Goal: Contribute content: Contribute content

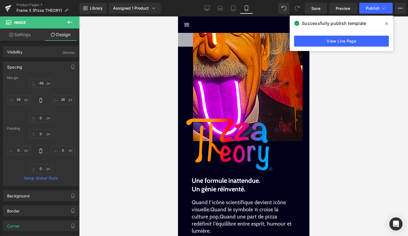
scroll to position [146, 0]
click at [387, 23] on icon at bounding box center [386, 23] width 3 height 3
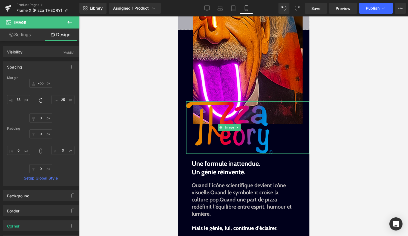
scroll to position [0, 0]
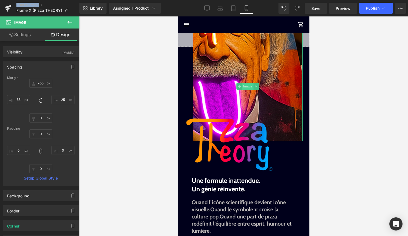
click at [247, 87] on span "Image" at bounding box center [248, 86] width 12 height 7
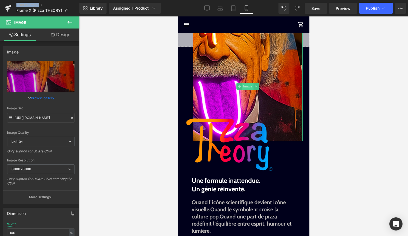
click at [245, 85] on span "Image" at bounding box center [248, 86] width 12 height 7
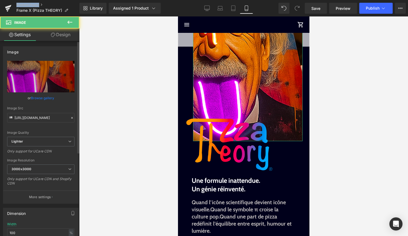
click at [47, 98] on link "Browse gallery" at bounding box center [42, 98] width 23 height 10
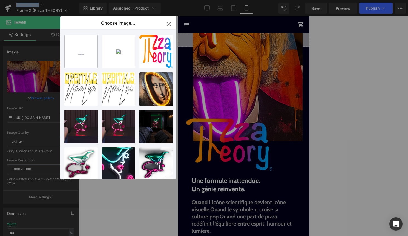
click at [75, 43] on input "file" at bounding box center [81, 51] width 33 height 33
type input "C:\fakepath\texture pizza.jpg"
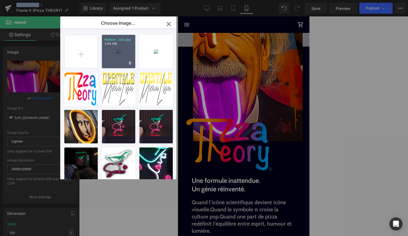
click at [116, 53] on div "texture...izza.jpg 2.94 MB" at bounding box center [118, 51] width 33 height 33
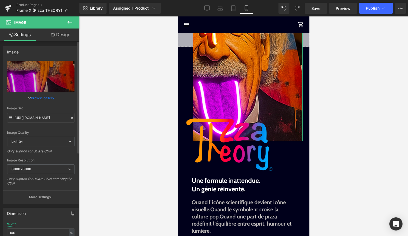
click at [41, 96] on link "Browse gallery" at bounding box center [42, 98] width 23 height 10
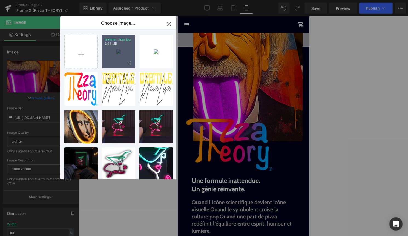
click at [107, 58] on div "texture...izza.jpg 2.94 MB" at bounding box center [118, 51] width 33 height 33
type input "https://ucarecdn.com/8dc97024-69ea-4da7-9839-9ff8731b406b/-/format/auto/-/previ…"
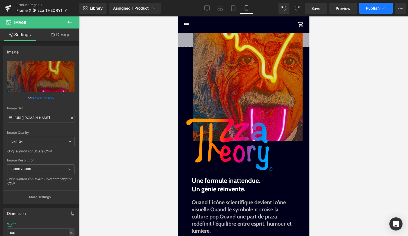
click at [373, 11] on button "Publish" at bounding box center [375, 8] width 33 height 11
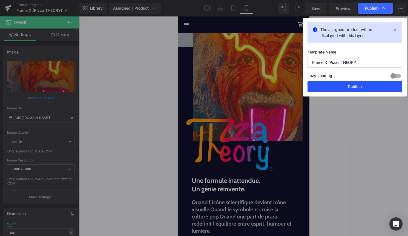
click at [358, 86] on button "Publish" at bounding box center [355, 86] width 95 height 11
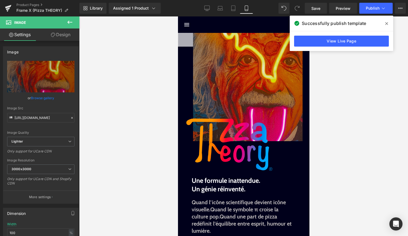
click at [385, 22] on icon at bounding box center [386, 23] width 3 height 3
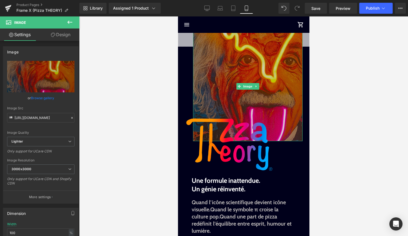
click at [247, 81] on img at bounding box center [248, 87] width 110 height 110
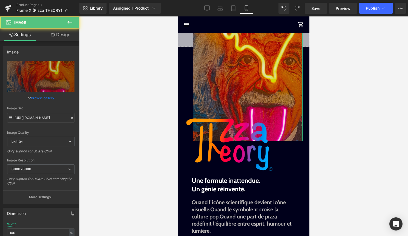
click at [62, 33] on link "Design" at bounding box center [61, 34] width 40 height 12
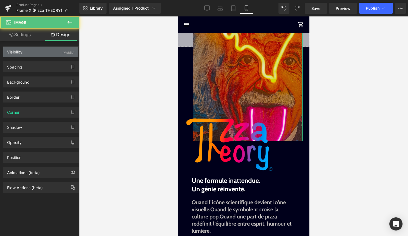
type input "-55"
type input "25"
type input "0"
type input "55"
type input "0"
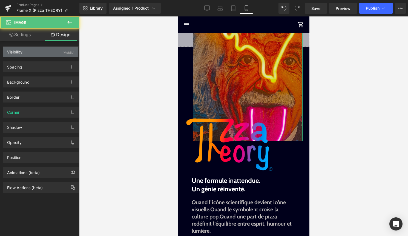
type input "0"
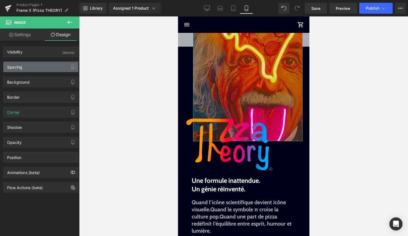
click at [42, 67] on div "Spacing" at bounding box center [40, 67] width 75 height 10
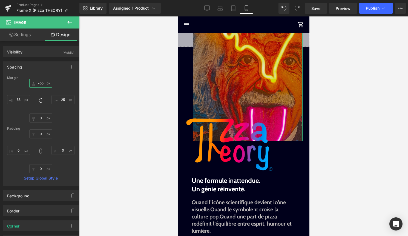
click at [41, 81] on input "-55" at bounding box center [40, 83] width 23 height 9
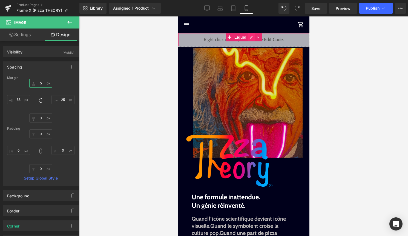
click at [248, 37] on div "Liquid" at bounding box center [244, 40] width 132 height 14
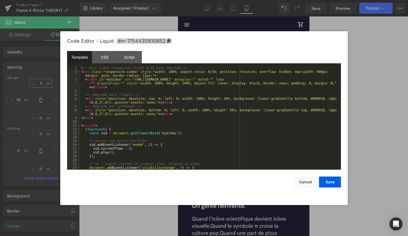
type input "5"
click at [214, 88] on div "<!-- Bloc vidéo responsive format 9:16 avec dégradé --> < div class = "responsi…" at bounding box center [209, 121] width 259 height 111
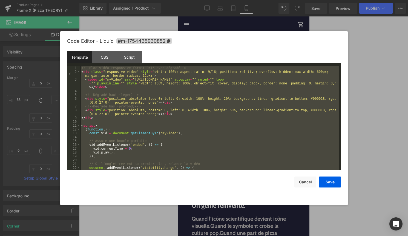
scroll to position [111, 0]
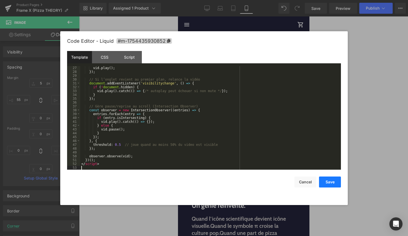
click at [331, 185] on button "Save" at bounding box center [330, 181] width 22 height 11
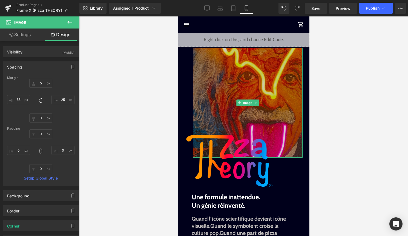
click at [245, 99] on img at bounding box center [248, 103] width 110 height 110
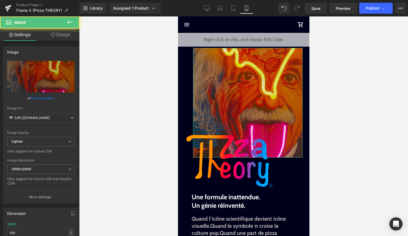
click at [57, 35] on link "Design" at bounding box center [61, 34] width 40 height 12
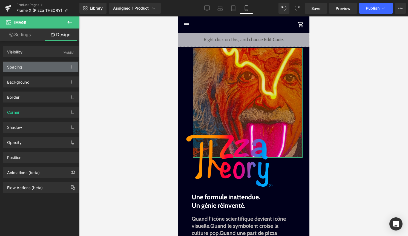
click at [41, 65] on div "Spacing" at bounding box center [40, 67] width 75 height 10
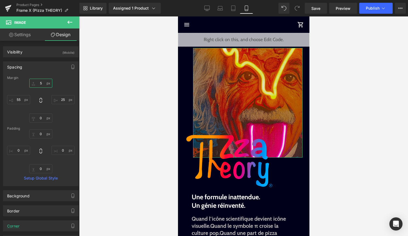
click at [39, 82] on input "5" at bounding box center [40, 83] width 23 height 9
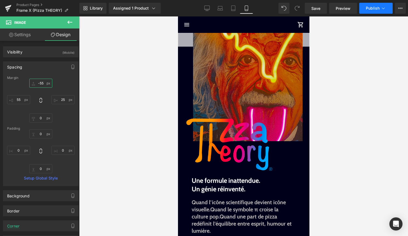
type input "-55"
click at [370, 11] on button "Publish" at bounding box center [375, 8] width 33 height 11
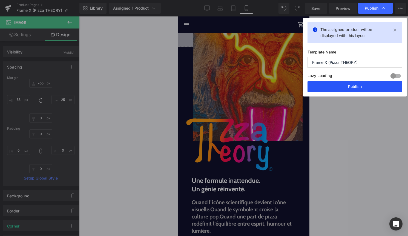
click at [362, 88] on button "Publish" at bounding box center [355, 86] width 95 height 11
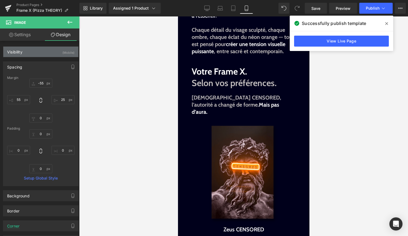
scroll to position [506, 0]
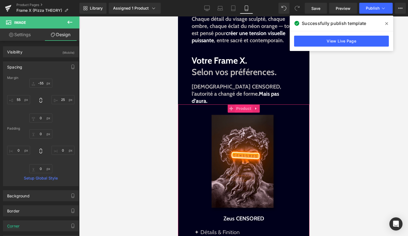
click at [241, 104] on span "Product" at bounding box center [244, 108] width 18 height 8
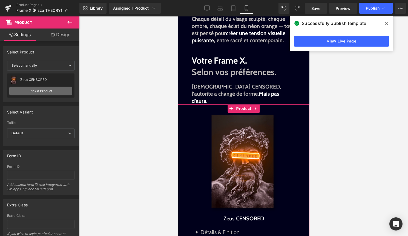
click at [51, 90] on link "Pick a Product" at bounding box center [40, 91] width 63 height 9
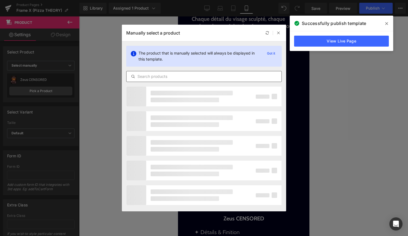
click at [188, 75] on input "text" at bounding box center [204, 76] width 155 height 7
type input "pizza"
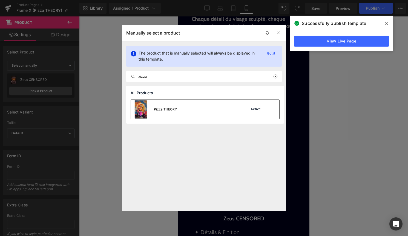
click at [211, 110] on div "Pizza THEORY Active" at bounding box center [205, 109] width 148 height 19
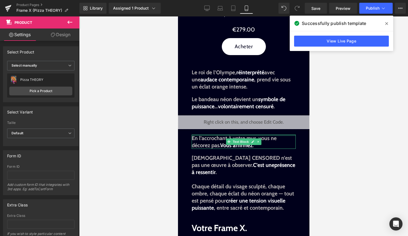
scroll to position [339, 0]
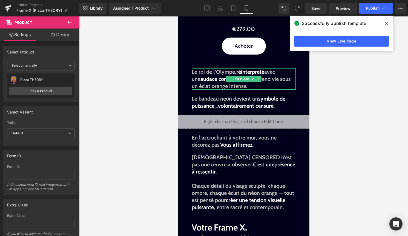
click at [249, 87] on p "Le roi de l’Olympe, réinterprété avec une audace contemporaine , prend vie sous…" at bounding box center [244, 78] width 104 height 21
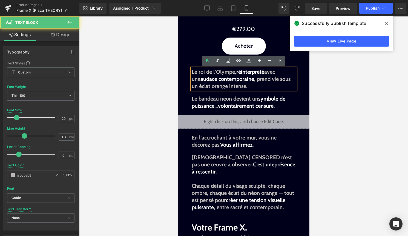
click at [249, 87] on p "Le roi de l’Olympe, réinterprété avec une audace contemporaine , prend vie sous…" at bounding box center [244, 78] width 104 height 21
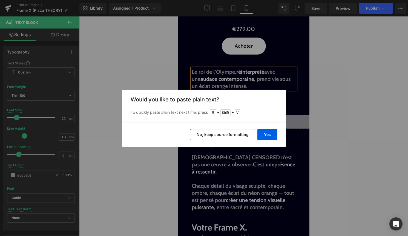
click at [269, 128] on div "Yes No, keep source formatting" at bounding box center [204, 134] width 164 height 24
click at [269, 133] on button "Yes" at bounding box center [268, 134] width 20 height 11
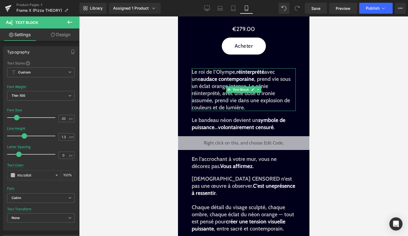
click at [278, 85] on strong "Le roi de l’Olympe, réinterprété avec une audace contemporaine , prend vie sous…" at bounding box center [241, 89] width 99 height 42
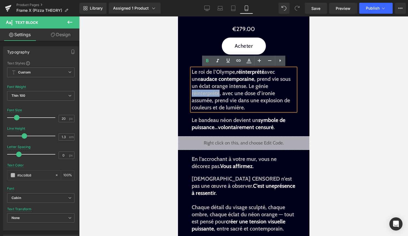
drag, startPoint x: 290, startPoint y: 86, endPoint x: 262, endPoint y: 87, distance: 27.7
click at [262, 87] on strong "Le roi de l’Olympe, réinterprété avec une audace contemporaine , prend vie sous…" at bounding box center [241, 89] width 99 height 42
click at [248, 60] on icon at bounding box center [249, 60] width 3 height 3
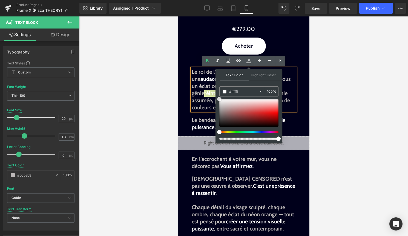
drag, startPoint x: 219, startPoint y: 107, endPoint x: 216, endPoint y: 94, distance: 13.0
click at [216, 94] on div "Text Color Highlight Color rgba(255, 255, 255, 1) #ffffff 100 % transparent tra…" at bounding box center [249, 106] width 67 height 75
click at [210, 102] on strong "Le roi de l’Olympe, réinterprété avec une audace contemporaine , prend vie sous…" at bounding box center [241, 89] width 99 height 42
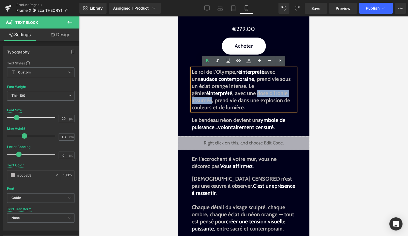
drag, startPoint x: 213, startPoint y: 94, endPoint x: 265, endPoint y: 93, distance: 51.2
click at [265, 93] on strong "Le roi de l’Olympe, réinterprété avec une audace contemporaine , prend vie sous…" at bounding box center [241, 89] width 99 height 42
click at [250, 61] on icon at bounding box center [249, 60] width 3 height 3
type input "#bcb8b8"
type input "100"
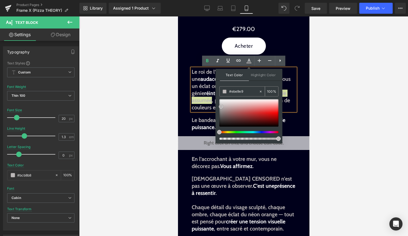
type input "#ffffff"
drag, startPoint x: 221, startPoint y: 106, endPoint x: 219, endPoint y: 94, distance: 12.8
click at [219, 94] on div "Text Color Highlight Color rgba(255, 255, 255, 1) #ffffff 100 % transparent tra…" at bounding box center [249, 106] width 67 height 75
click at [220, 99] on span at bounding box center [219, 99] width 4 height 4
click at [207, 100] on strong "Le roi de l’Olympe, réinterprété avec une audace contemporaine , prend vie sous…" at bounding box center [241, 89] width 99 height 42
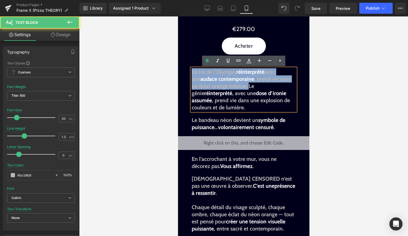
drag, startPoint x: 241, startPoint y: 86, endPoint x: 187, endPoint y: 71, distance: 56.1
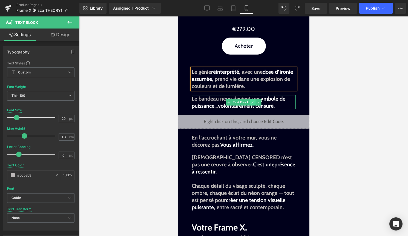
click at [253, 103] on icon at bounding box center [252, 102] width 3 height 3
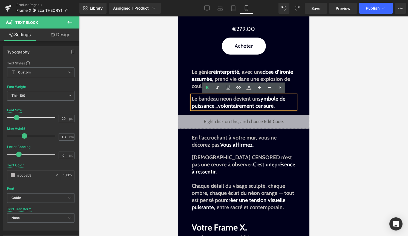
click at [276, 108] on strong "Le bandeau néon devient un symbole de puissance … volontairement censuré ." at bounding box center [239, 102] width 94 height 14
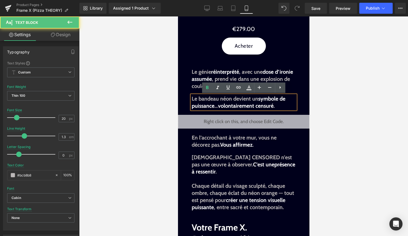
click at [286, 108] on p "Le bandeau néon devient un symbole de puissance … volontairement censuré ." at bounding box center [244, 102] width 104 height 14
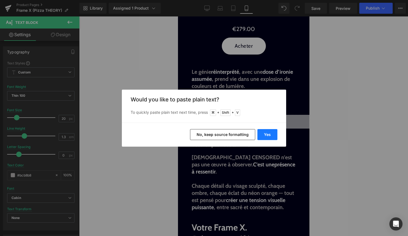
click at [272, 131] on button "Yes" at bounding box center [268, 134] width 20 height 11
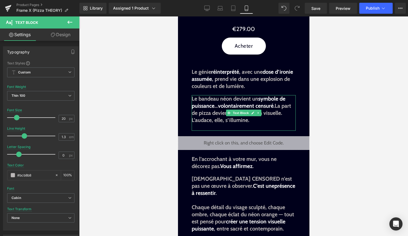
click at [229, 122] on strong "L’audace, elle, s’illumine." at bounding box center [221, 120] width 58 height 7
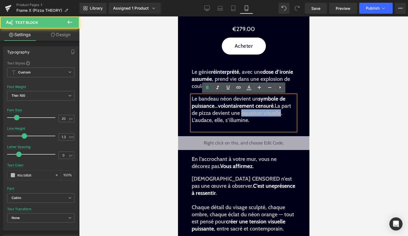
drag, startPoint x: 241, startPoint y: 113, endPoint x: 281, endPoint y: 112, distance: 39.2
click at [281, 112] on strong "Le bandeau néon devient un symbole de puissance … volontairement censuré .La pa…" at bounding box center [241, 105] width 99 height 21
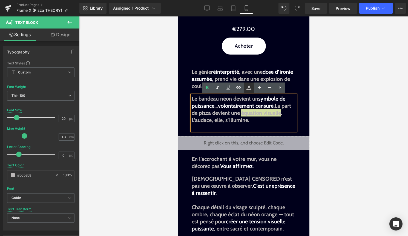
click at [250, 93] on link at bounding box center [249, 87] width 10 height 10
type input "#bcb8b8"
type input "100"
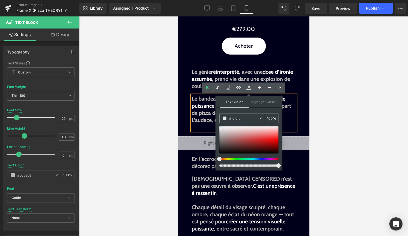
type input "#ffffff"
drag, startPoint x: 221, startPoint y: 132, endPoint x: 220, endPoint y: 123, distance: 9.4
click at [220, 123] on div "#ffffff 100 %" at bounding box center [248, 141] width 59 height 57
click at [206, 119] on strong "L’audace, elle, s’illumine." at bounding box center [221, 120] width 58 height 7
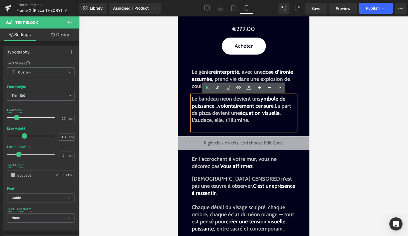
click at [200, 108] on span "symbole de puissance" at bounding box center [239, 102] width 94 height 14
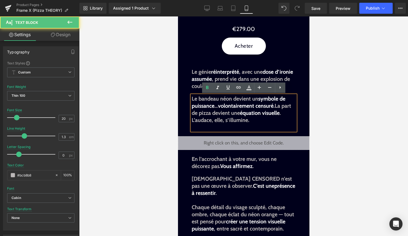
click at [264, 72] on strong "Le génie réinterprété , avec une dose d’ironie assumée , prend vie dans une exp…" at bounding box center [242, 78] width 101 height 21
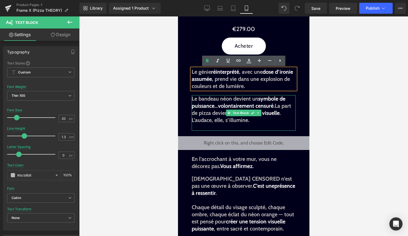
click at [262, 126] on p at bounding box center [244, 127] width 104 height 7
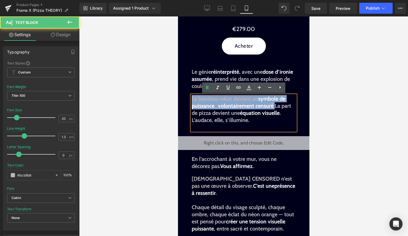
drag, startPoint x: 276, startPoint y: 106, endPoint x: 179, endPoint y: 93, distance: 98.2
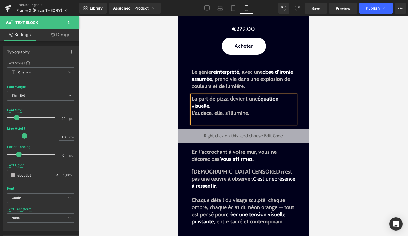
click at [193, 113] on strong "L’audace, elle, s’illumine." at bounding box center [221, 113] width 58 height 7
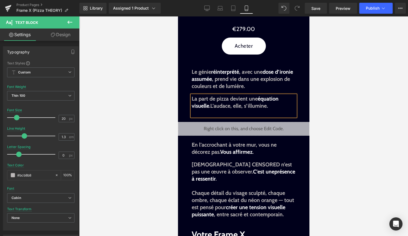
click at [356, 104] on div at bounding box center [243, 125] width 329 height 219
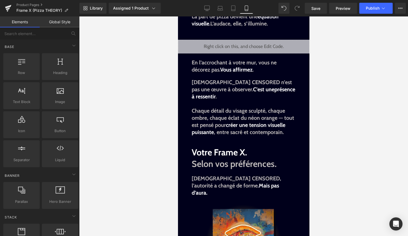
scroll to position [422, 0]
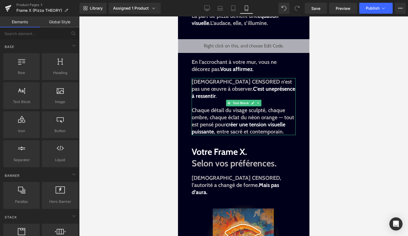
click at [253, 92] on span "C’est une" at bounding box center [263, 88] width 21 height 7
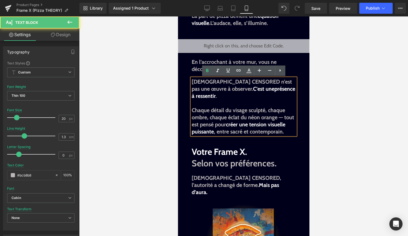
click at [290, 90] on p "Zeus CENSORED n’est pas une œuvre à observer. C’est une présence à ressentir ." at bounding box center [244, 88] width 104 height 21
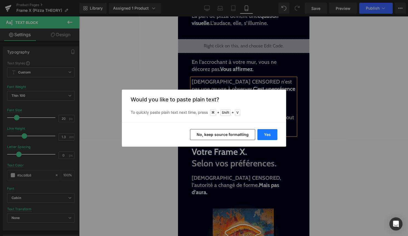
click at [274, 134] on button "Yes" at bounding box center [268, 134] width 20 height 11
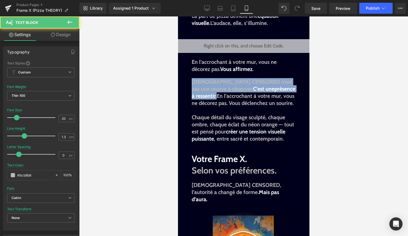
drag, startPoint x: 284, startPoint y: 89, endPoint x: 169, endPoint y: 82, distance: 115.3
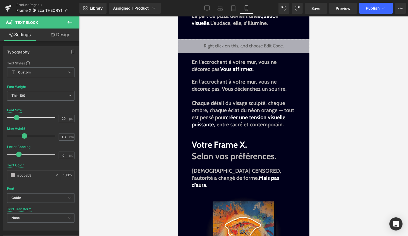
click at [330, 84] on div at bounding box center [243, 125] width 329 height 219
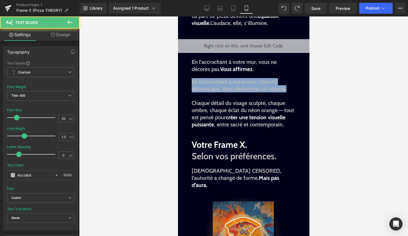
drag, startPoint x: 265, startPoint y: 89, endPoint x: 187, endPoint y: 83, distance: 78.6
click at [187, 82] on div "Image Image Liquid Image Image Une formule inattendue. Un génie réinventé. Text…" at bounding box center [244, 220] width 132 height 1219
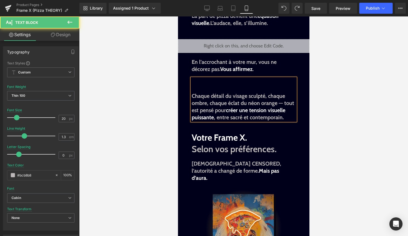
click at [193, 95] on span "Chaque détail du visage sculpté, chaque ombre, chaque éclat du néon orange — to…" at bounding box center [243, 107] width 102 height 28
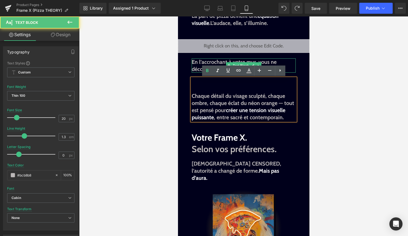
click at [283, 64] on p "En l’accrochant à votre mur, vous ne décorez pas. Vous affirmez ." at bounding box center [244, 65] width 104 height 14
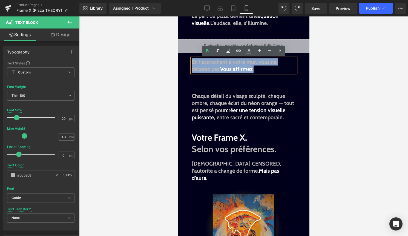
drag, startPoint x: 267, startPoint y: 67, endPoint x: 193, endPoint y: 62, distance: 75.0
click at [193, 62] on p "En l’accrochant à votre mur, vous ne décorez pas. Vous affirmez ." at bounding box center [244, 65] width 104 height 14
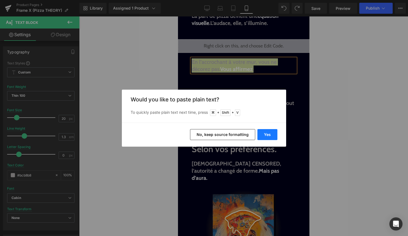
click at [264, 132] on button "Yes" at bounding box center [268, 134] width 20 height 11
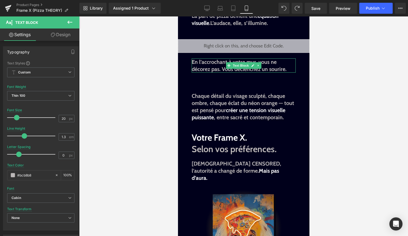
click at [264, 69] on span "En l’accrochant à votre mur, vous ne décorez pas. Vous déclenchez un sourire." at bounding box center [239, 66] width 95 height 14
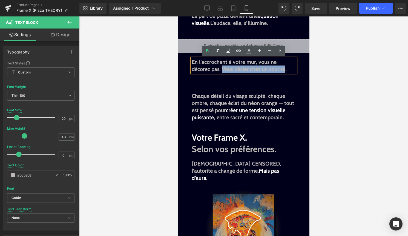
drag, startPoint x: 222, startPoint y: 68, endPoint x: 286, endPoint y: 70, distance: 63.6
click at [286, 70] on span "En l’accrochant à votre mur, vous ne décorez pas. Vous déclenchez un sourire." at bounding box center [239, 66] width 95 height 14
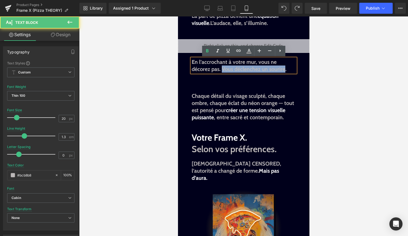
click at [286, 70] on span "En l’accrochant à votre mur, vous ne décorez pas. Vous déclenchez un sourire." at bounding box center [239, 66] width 95 height 14
drag, startPoint x: 235, startPoint y: 69, endPoint x: 285, endPoint y: 70, distance: 50.4
click at [285, 70] on span "En l’accrochant à votre mur, vous ne décorez pas. Vous déclenchez un sourire." at bounding box center [239, 66] width 95 height 14
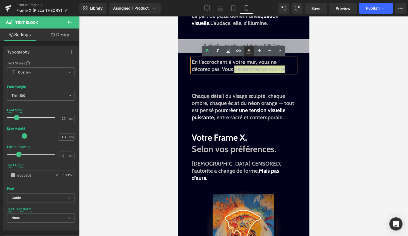
click at [249, 51] on icon at bounding box center [249, 50] width 3 height 3
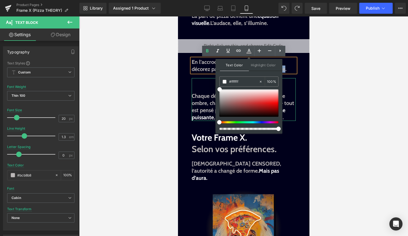
click at [206, 85] on p at bounding box center [244, 88] width 104 height 7
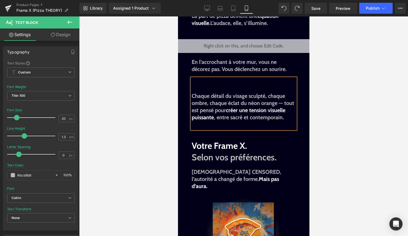
click at [371, 93] on div at bounding box center [243, 125] width 329 height 219
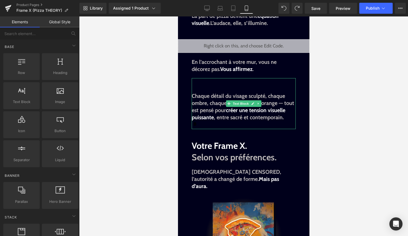
click at [228, 122] on div "Chaque détail du visage sculpté, chaque ombre, chaque éclat du néon orange — to…" at bounding box center [244, 103] width 104 height 51
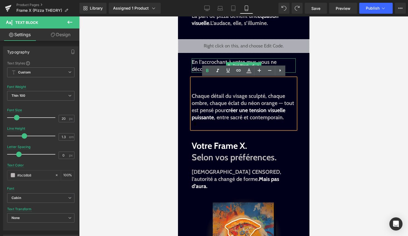
click at [197, 65] on span "En l’accrochant à votre mur, vous ne décorez pas." at bounding box center [234, 66] width 85 height 14
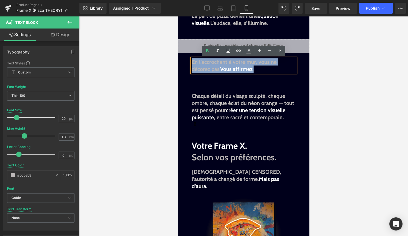
drag, startPoint x: 266, startPoint y: 69, endPoint x: 192, endPoint y: 62, distance: 74.3
click at [192, 62] on p "En l’accrochant à votre mur, vous ne décorez pas. Vous affirmez ." at bounding box center [244, 65] width 104 height 14
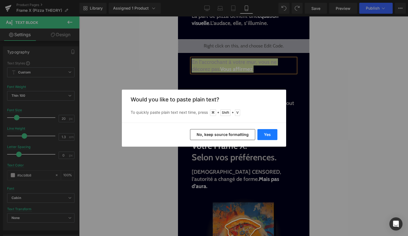
click at [272, 136] on button "Yes" at bounding box center [268, 134] width 20 height 11
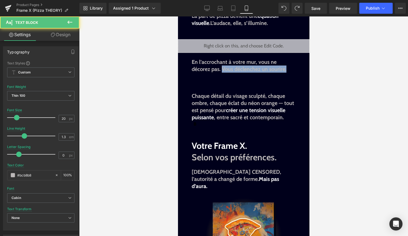
drag, startPoint x: 223, startPoint y: 69, endPoint x: 299, endPoint y: 69, distance: 75.6
click at [299, 69] on div "Image Image Liquid Image Image Une formule inattendue. Un génie réinventé. Text…" at bounding box center [244, 221] width 132 height 1220
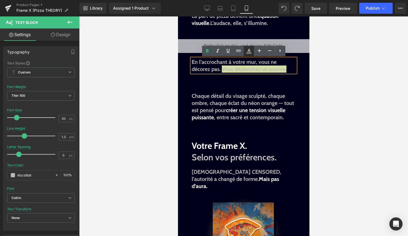
click at [245, 52] on link at bounding box center [249, 51] width 10 height 10
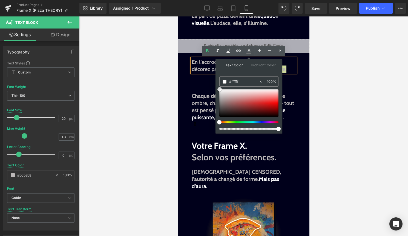
click at [221, 89] on span at bounding box center [220, 89] width 4 height 4
click at [207, 84] on p at bounding box center [244, 81] width 104 height 7
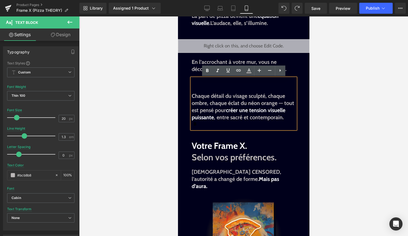
click at [193, 94] on span "Chaque détail du visage sculpté, chaque ombre, chaque éclat du néon orange — to…" at bounding box center [243, 107] width 102 height 28
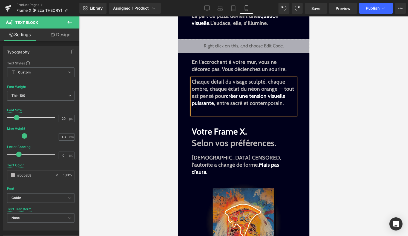
click at [248, 111] on div "Chaque détail du visage sculpté, chaque ombre, chaque éclat du néon orange — to…" at bounding box center [244, 96] width 104 height 37
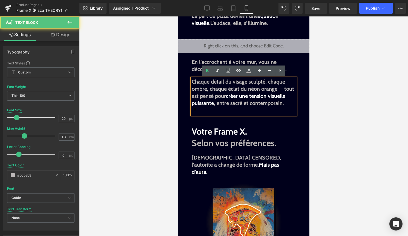
click at [248, 111] on div "Chaque détail du visage sculpté, chaque ombre, chaque éclat du néon orange — to…" at bounding box center [244, 96] width 104 height 37
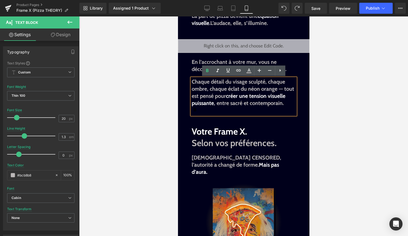
click at [248, 111] on div "Chaque détail du visage sculpté, chaque ombre, chaque éclat du néon orange — to…" at bounding box center [244, 96] width 104 height 37
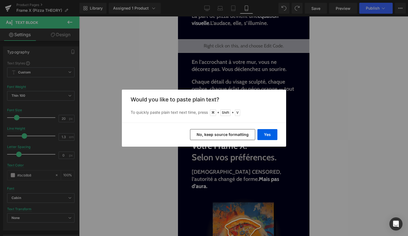
click at [278, 132] on div "Yes No, keep source formatting" at bounding box center [204, 134] width 164 height 24
click at [274, 133] on button "Yes" at bounding box center [268, 134] width 20 height 11
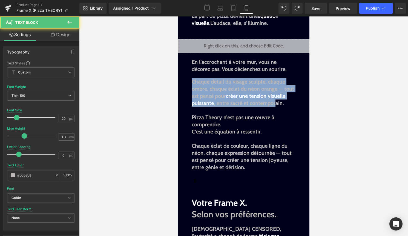
drag, startPoint x: 277, startPoint y: 106, endPoint x: 192, endPoint y: 76, distance: 89.9
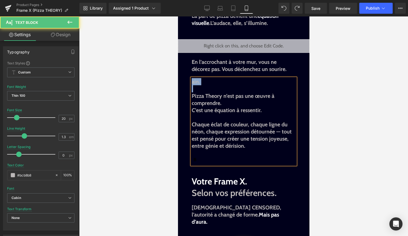
drag, startPoint x: 192, startPoint y: 95, endPoint x: 188, endPoint y: 80, distance: 16.0
click at [188, 80] on div "Image Image Liquid Image Image Une formule inattendue. Un génie réinventé. Text…" at bounding box center [244, 238] width 132 height 1255
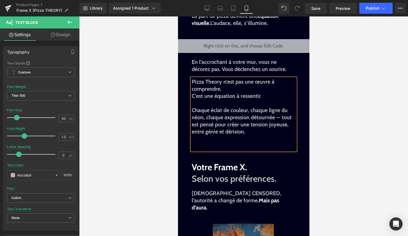
click at [192, 96] on span "C’est une équation à ressentir." at bounding box center [227, 96] width 70 height 7
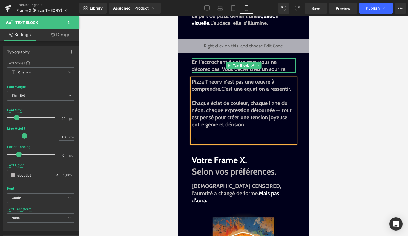
click at [264, 70] on span "En l’accrochant à votre mur, vous ne décorez pas. Vous déclenchez un sourire." at bounding box center [239, 66] width 95 height 14
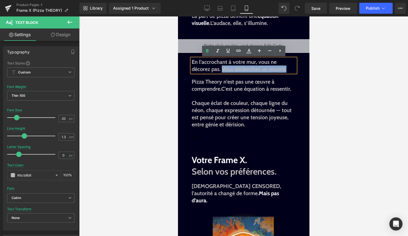
drag, startPoint x: 288, startPoint y: 69, endPoint x: 223, endPoint y: 67, distance: 65.2
click at [223, 67] on p "En l’accrochant à votre mur, vous ne décorez pas. Vous déclenchez un sourire." at bounding box center [244, 65] width 104 height 14
click at [247, 53] on icon at bounding box center [249, 51] width 7 height 7
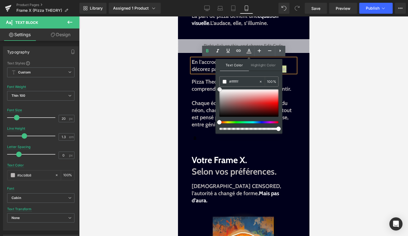
click at [220, 89] on span at bounding box center [220, 89] width 4 height 4
click at [226, 82] on span at bounding box center [225, 82] width 4 height 4
click at [324, 85] on div at bounding box center [243, 125] width 329 height 219
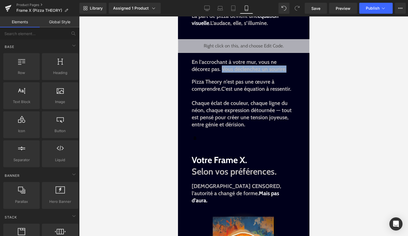
click at [265, 90] on span "C’est une équation à ressentir." at bounding box center [256, 88] width 70 height 7
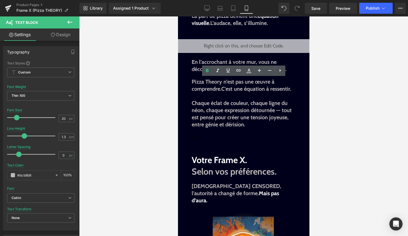
click at [326, 76] on div at bounding box center [243, 125] width 329 height 219
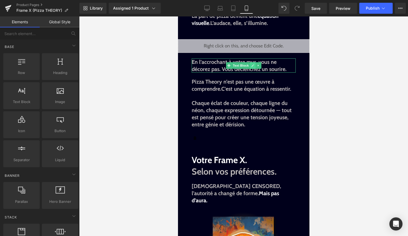
click at [250, 67] on link at bounding box center [253, 65] width 6 height 7
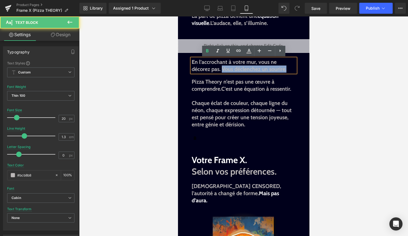
drag, startPoint x: 223, startPoint y: 70, endPoint x: 290, endPoint y: 72, distance: 67.4
click at [290, 72] on p "En l’accrochant à votre mur, vous ne décorez pas. Vous déclenchez un sourire." at bounding box center [244, 65] width 104 height 14
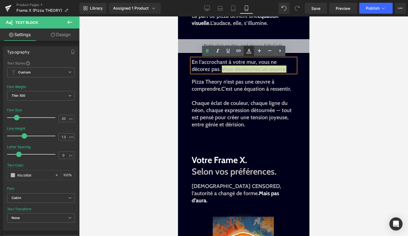
click at [248, 48] on icon at bounding box center [249, 51] width 7 height 7
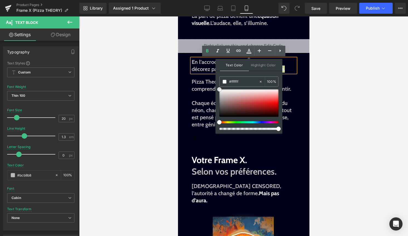
drag, startPoint x: 397, startPoint y: 105, endPoint x: 215, endPoint y: 80, distance: 184.3
click at [224, 82] on span at bounding box center [225, 82] width 4 height 4
click at [204, 66] on span "En l’accrochant à votre mur, vous ne décorez pas. Vous déclenchez un sourire." at bounding box center [238, 66] width 93 height 14
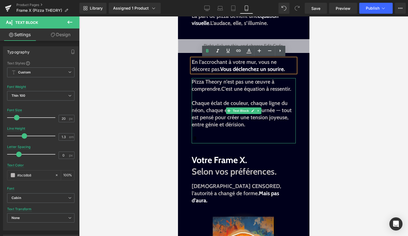
click at [205, 102] on span "Chaque éclat de couleur, chaque ligne du néon, chaque expression détournée — to…" at bounding box center [242, 114] width 100 height 28
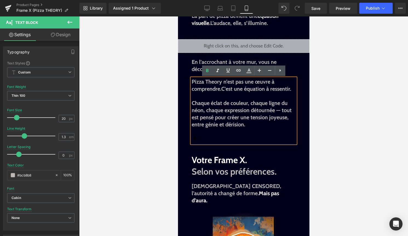
click at [199, 142] on div "Pizza Theory n’est pas une œuvre à comprendre. C’est une équation à ressentir. …" at bounding box center [244, 110] width 104 height 65
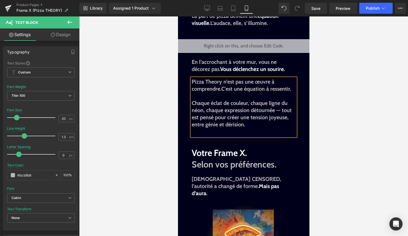
click at [214, 136] on div "Pizza Theory n’est pas une œuvre à comprendre. C’est une équation à ressentir. …" at bounding box center [244, 107] width 104 height 58
click at [339, 141] on div at bounding box center [243, 125] width 329 height 219
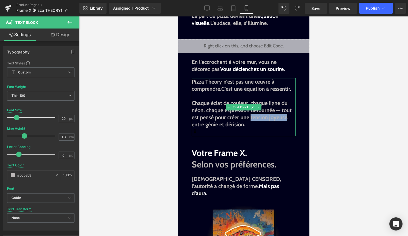
drag, startPoint x: 250, startPoint y: 117, endPoint x: 287, endPoint y: 119, distance: 36.5
click at [287, 119] on span "Chaque éclat de couleur, chaque ligne du néon, chaque expression détournée — to…" at bounding box center [242, 114] width 100 height 28
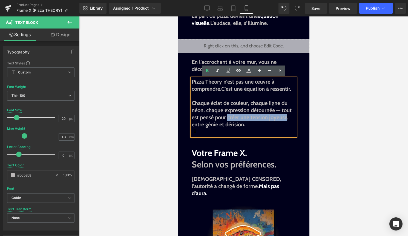
drag, startPoint x: 227, startPoint y: 117, endPoint x: 287, endPoint y: 115, distance: 59.5
click at [287, 115] on span "Chaque éclat de couleur, chaque ligne du néon, chaque expression détournée — to…" at bounding box center [242, 114] width 100 height 28
click at [250, 73] on icon at bounding box center [249, 72] width 5 height 1
type input "#000000"
type input "100"
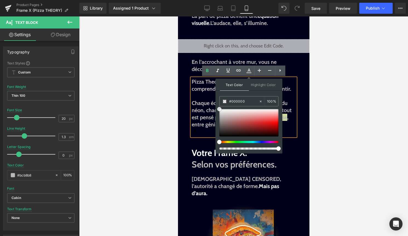
type input "#ffffff"
drag, startPoint x: 220, startPoint y: 108, endPoint x: 218, endPoint y: 104, distance: 4.8
click at [218, 104] on div "Text Color Highlight Color rgba(255, 255, 255, 1) #ffffff 100 % transparent tra…" at bounding box center [249, 116] width 67 height 75
click at [224, 101] on span at bounding box center [225, 101] width 4 height 4
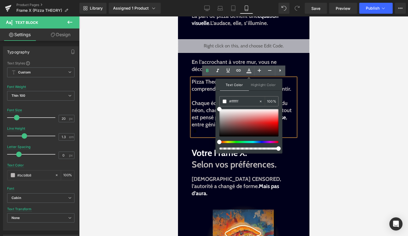
click at [202, 115] on span "Chaque éclat de couleur, chaque ligne du néon, chaque expression détournée — to…" at bounding box center [242, 110] width 100 height 21
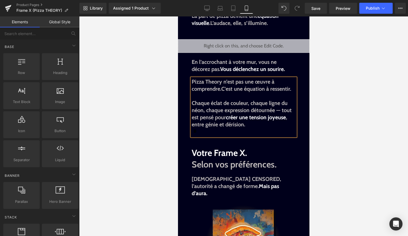
click at [326, 130] on div at bounding box center [243, 125] width 329 height 219
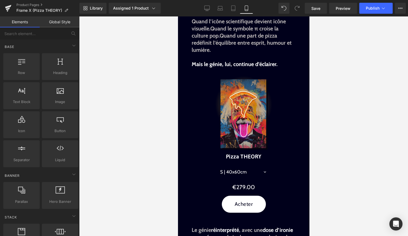
scroll to position [181, 0]
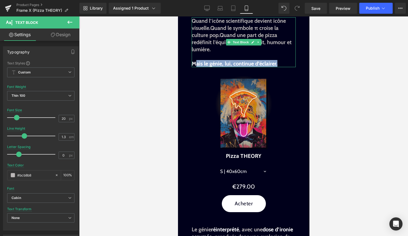
drag, startPoint x: 277, startPoint y: 63, endPoint x: 194, endPoint y: 64, distance: 83.6
click at [194, 64] on p "Mais le génie, lui, continue d’éclairer." at bounding box center [244, 63] width 104 height 7
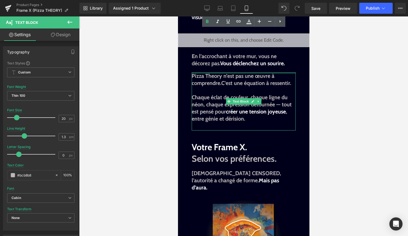
scroll to position [428, 0]
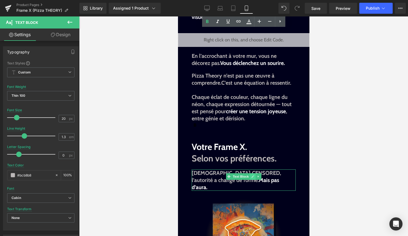
click at [252, 179] on link at bounding box center [253, 176] width 6 height 7
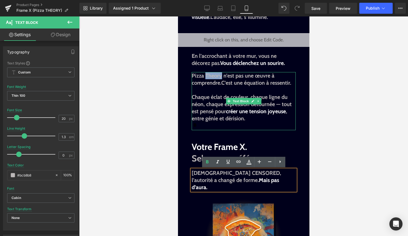
drag, startPoint x: 222, startPoint y: 78, endPoint x: 205, endPoint y: 77, distance: 17.0
click at [205, 77] on span "Pizza Theory n’est pas une œuvre à comprendre." at bounding box center [233, 79] width 83 height 14
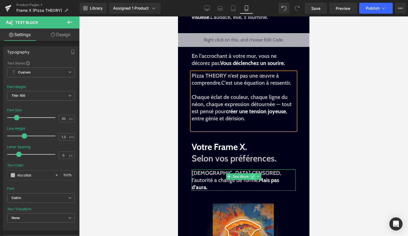
click at [252, 179] on link at bounding box center [253, 176] width 6 height 7
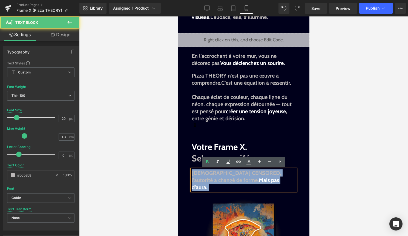
drag, startPoint x: 247, startPoint y: 179, endPoint x: 187, endPoint y: 173, distance: 60.8
click at [187, 173] on div "Image Image Liquid Image Image Une formule inattendue. Un génie réinventé. Text…" at bounding box center [244, 218] width 132 height 1227
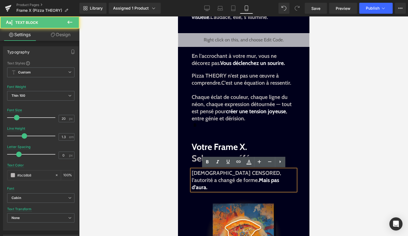
click at [247, 183] on p "Zeus CENSORED, l’autorité a changé de forme. Mais pas d’aura." at bounding box center [244, 179] width 104 height 21
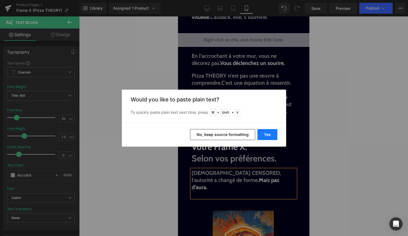
click at [275, 136] on button "Yes" at bounding box center [268, 134] width 20 height 11
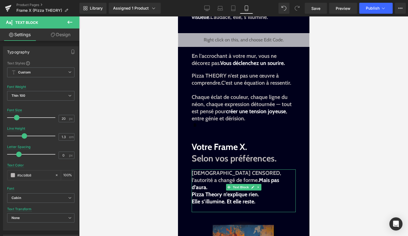
click at [217, 191] on div "Zeus CENSORED, l’autorité a changé de forme. Mais pas d’aura. Pizza Theory n’ex…" at bounding box center [244, 190] width 104 height 43
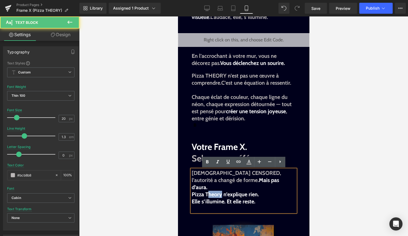
drag, startPoint x: 208, startPoint y: 186, endPoint x: 221, endPoint y: 186, distance: 13.7
click at [221, 186] on span "Mais pas d’aura. Pizza Theory n’explique rien." at bounding box center [235, 187] width 87 height 21
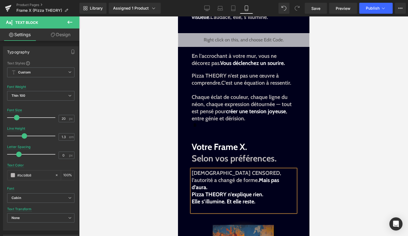
click at [205, 180] on span "Zeus CENSORED, l’autorité a changé de forme. Mais pas d’aura. Pizza THEORY n’ex…" at bounding box center [237, 184] width 90 height 28
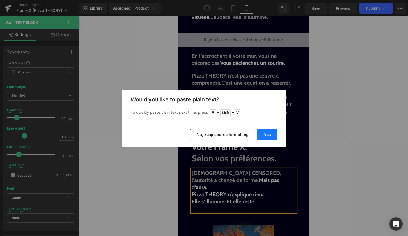
click at [262, 137] on button "Yes" at bounding box center [268, 134] width 20 height 11
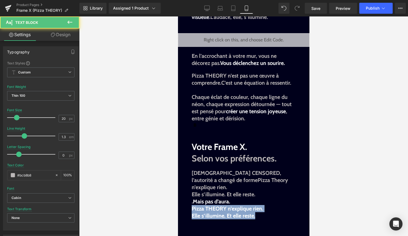
drag, startPoint x: 258, startPoint y: 211, endPoint x: 192, endPoint y: 203, distance: 66.8
click at [192, 203] on div "Zeus CENSORED, l’autorité a changé de formePizza Theory n’explique rien. Elle s…" at bounding box center [244, 197] width 104 height 57
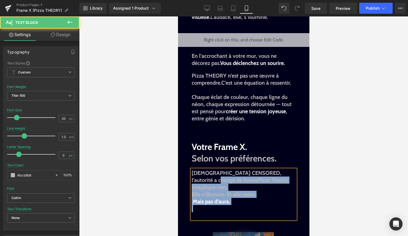
drag, startPoint x: 206, startPoint y: 180, endPoint x: 191, endPoint y: 172, distance: 17.0
click at [192, 172] on div "Zeus CENSORED, l’autorité a changé de formePizza Theory n’explique rien. Elle s…" at bounding box center [244, 194] width 104 height 50
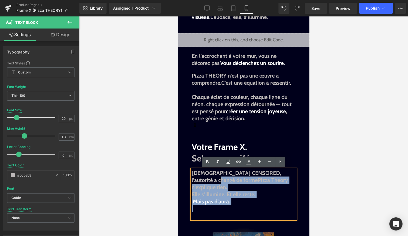
click at [210, 191] on span "Elle s’illumine. Et elle reste." at bounding box center [224, 194] width 64 height 7
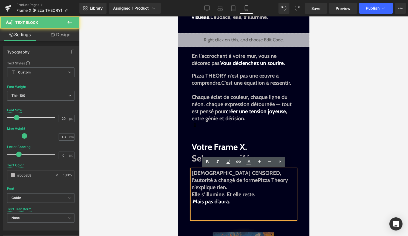
click at [204, 178] on span "Zeus CENSORED, l’autorité a changé de formePizza Theory n’explique rien." at bounding box center [240, 180] width 96 height 21
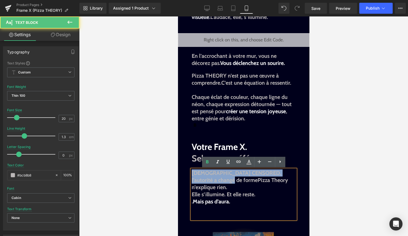
drag, startPoint x: 204, startPoint y: 178, endPoint x: 194, endPoint y: 173, distance: 11.8
click at [194, 173] on span "Zeus CENSORED, l’autorité a changé de formePizza Theory n’explique rien." at bounding box center [240, 180] width 96 height 21
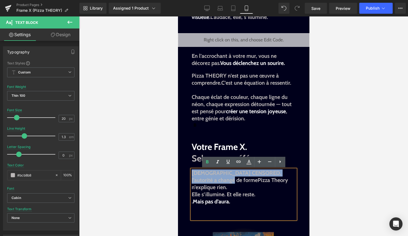
click at [206, 181] on span "Zeus CENSORED, l’autorité a changé de formePizza Theory n’explique rien." at bounding box center [240, 180] width 96 height 21
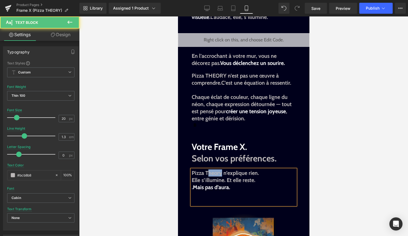
drag, startPoint x: 222, startPoint y: 173, endPoint x: 207, endPoint y: 173, distance: 14.5
click at [207, 173] on span "Pizza Theory n’explique rien." at bounding box center [225, 173] width 67 height 7
drag, startPoint x: 232, startPoint y: 188, endPoint x: 193, endPoint y: 187, distance: 38.4
click at [193, 187] on p ". Mais pas d’aura." at bounding box center [244, 191] width 104 height 14
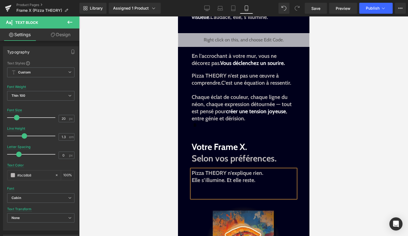
click at [203, 193] on p at bounding box center [244, 194] width 104 height 7
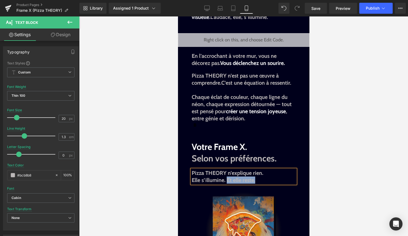
drag, startPoint x: 227, startPoint y: 179, endPoint x: 255, endPoint y: 178, distance: 28.0
click at [255, 178] on span "Elle s’illumine. Et elle reste." at bounding box center [224, 180] width 64 height 7
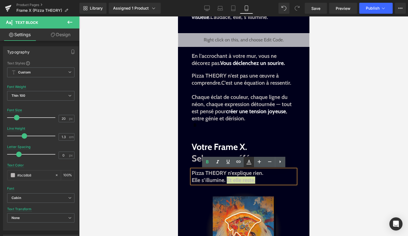
click at [249, 163] on icon at bounding box center [249, 162] width 7 height 7
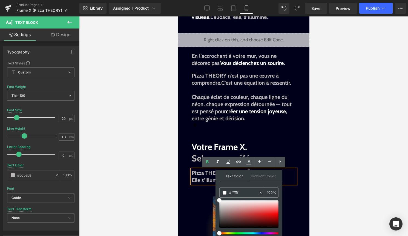
click at [224, 193] on span at bounding box center [225, 193] width 4 height 4
click at [207, 178] on span "Elle s’illumine. Et elle reste." at bounding box center [224, 180] width 64 height 7
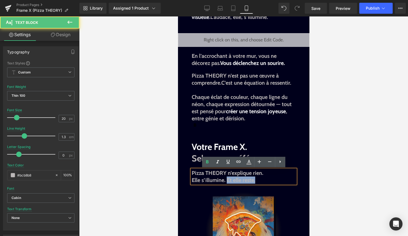
drag, startPoint x: 259, startPoint y: 181, endPoint x: 228, endPoint y: 181, distance: 31.5
click at [228, 181] on p "Elle s’illumine. Et elle reste." at bounding box center [244, 179] width 104 height 7
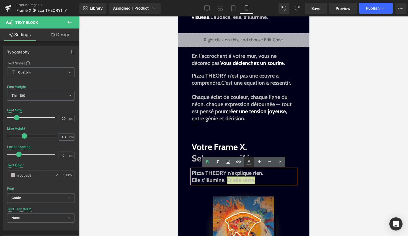
click at [249, 163] on icon at bounding box center [249, 162] width 7 height 7
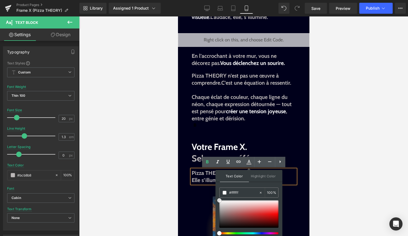
drag, startPoint x: 396, startPoint y: 218, endPoint x: 214, endPoint y: 194, distance: 183.5
click at [226, 193] on span at bounding box center [225, 193] width 4 height 4
click at [201, 180] on span "Elle s’illumine. Et elle reste." at bounding box center [223, 180] width 62 height 7
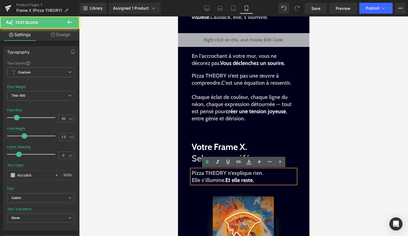
click at [311, 175] on div at bounding box center [243, 125] width 329 height 219
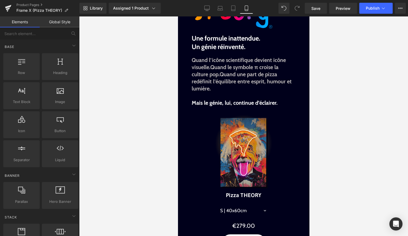
scroll to position [139, 0]
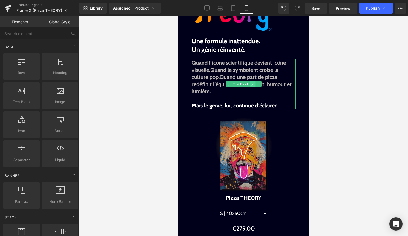
click at [254, 86] on link at bounding box center [253, 84] width 6 height 7
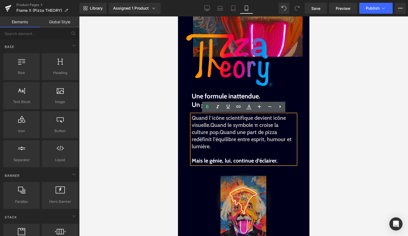
scroll to position [78, 0]
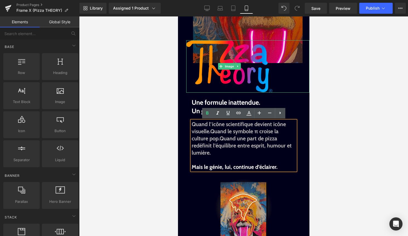
click at [285, 85] on div at bounding box center [247, 66] width 123 height 52
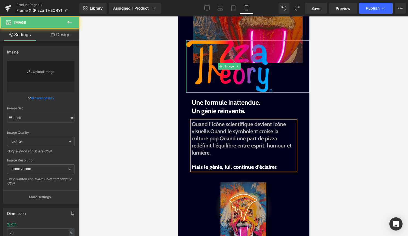
type input "[URL][DOMAIN_NAME]"
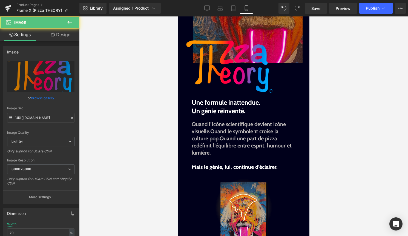
click at [354, 93] on div at bounding box center [243, 125] width 329 height 219
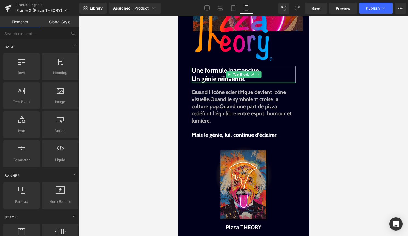
scroll to position [95, 0]
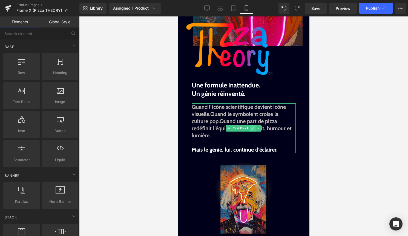
click at [253, 127] on icon at bounding box center [252, 128] width 3 height 3
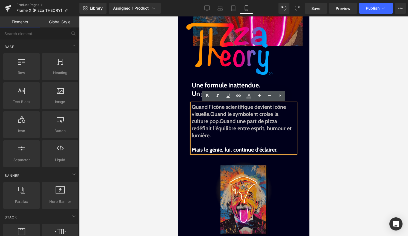
click at [230, 140] on p at bounding box center [244, 142] width 104 height 7
click at [315, 144] on div at bounding box center [243, 125] width 329 height 219
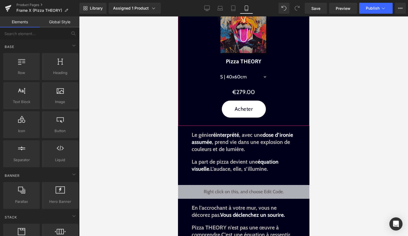
scroll to position [276, 0]
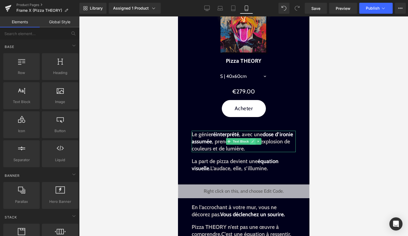
click at [253, 141] on icon at bounding box center [252, 141] width 3 height 3
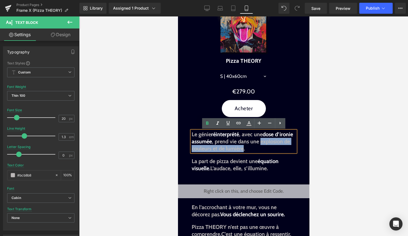
drag, startPoint x: 261, startPoint y: 141, endPoint x: 243, endPoint y: 150, distance: 20.0
click at [243, 150] on strong "Le génie réinterprété , avec une dose d’ironie assumée , prend vie dans une exp…" at bounding box center [242, 141] width 101 height 21
click at [248, 125] on icon at bounding box center [249, 125] width 5 height 1
type input "#bcb8b8"
type input "100"
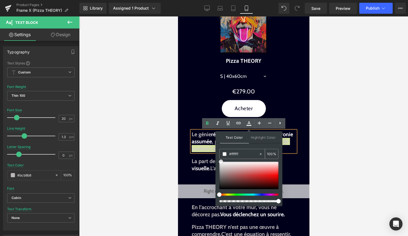
drag, startPoint x: 222, startPoint y: 167, endPoint x: 222, endPoint y: 156, distance: 11.0
click at [222, 156] on div "#ffffff 100 %" at bounding box center [248, 177] width 59 height 57
click at [224, 153] on span at bounding box center [225, 154] width 4 height 4
click at [199, 152] on div "Le génie réinterprété , avec une dose d’ironie assumée , prend vie dans une exp…" at bounding box center [244, 141] width 104 height 21
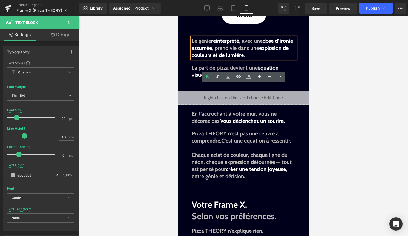
scroll to position [394, 0]
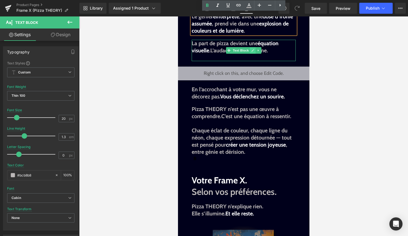
click at [252, 50] on icon at bounding box center [252, 50] width 3 height 3
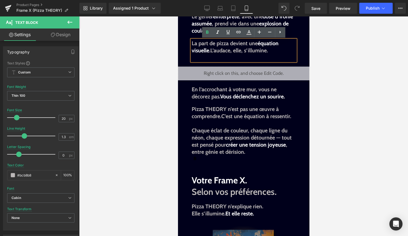
drag, startPoint x: 270, startPoint y: 52, endPoint x: 191, endPoint y: 43, distance: 79.4
click at [192, 43] on div "La part de pizza devient une équation visuelle . L’audace, elle, s’illumine." at bounding box center [244, 50] width 104 height 21
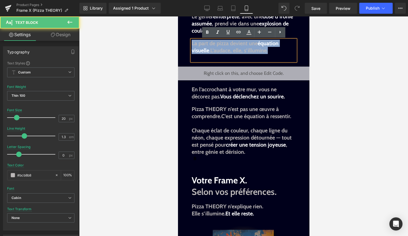
drag, startPoint x: 192, startPoint y: 43, endPoint x: 286, endPoint y: 49, distance: 94.4
click at [286, 49] on p "La part de pizza devient une équation visuelle . L’audace, elle, s’illumine." at bounding box center [244, 47] width 104 height 14
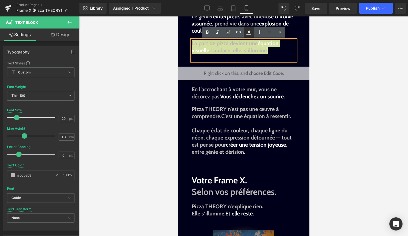
click at [248, 31] on icon at bounding box center [249, 31] width 3 height 3
type input "#bcb8b8"
type input "100"
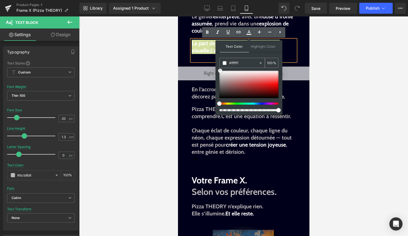
drag, startPoint x: 221, startPoint y: 77, endPoint x: 219, endPoint y: 64, distance: 12.9
click at [219, 64] on div "#ffffff 100 %" at bounding box center [248, 86] width 59 height 57
click at [225, 63] on span at bounding box center [225, 63] width 4 height 4
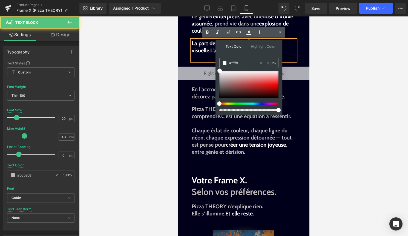
click at [205, 53] on strong "La part de pizza devient une équation visuelle ." at bounding box center [235, 47] width 87 height 14
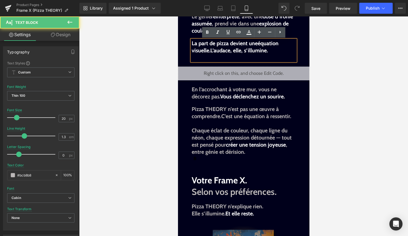
click at [205, 53] on strong "La part de pizza devient une équation visuelle ." at bounding box center [235, 47] width 87 height 14
click at [282, 59] on p at bounding box center [244, 57] width 104 height 7
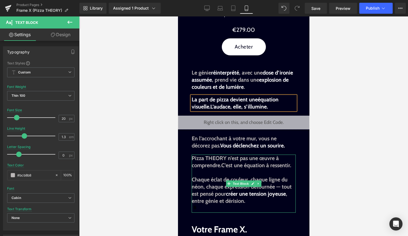
scroll to position [340, 0]
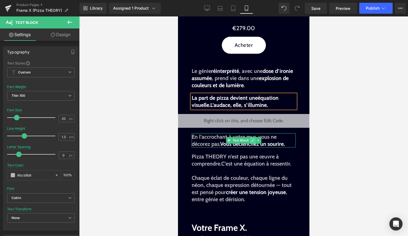
click at [253, 141] on icon at bounding box center [252, 140] width 3 height 3
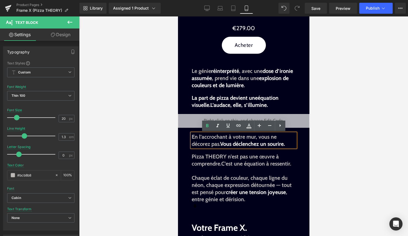
click at [262, 145] on span "Vous déclenchez un sourire." at bounding box center [252, 144] width 65 height 7
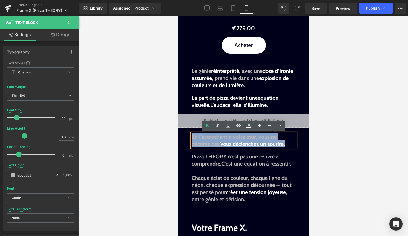
drag, startPoint x: 288, startPoint y: 145, endPoint x: 193, endPoint y: 138, distance: 95.1
click at [193, 138] on p "En l’accrochant à votre mur, vous ne décorez pas. Vous déclenchez un sourire." at bounding box center [244, 140] width 104 height 14
click at [202, 139] on span "En l’accrochant à votre mur, vous ne décorez pas. Vous déclenchez un sourire." at bounding box center [238, 140] width 93 height 14
drag, startPoint x: 289, startPoint y: 145, endPoint x: 190, endPoint y: 137, distance: 98.9
click at [192, 137] on div "En l’accrochant à votre mur, vous ne décorez pas. Vous déclenchez un sourire." at bounding box center [244, 140] width 104 height 14
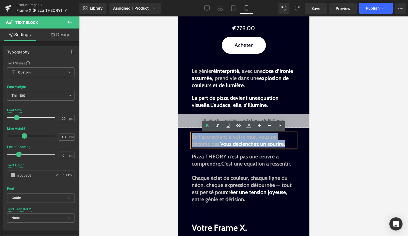
click at [201, 140] on span "En l’accrochant à votre mur, vous ne décorez pas. Vous déclenchez un sourire." at bounding box center [238, 140] width 93 height 14
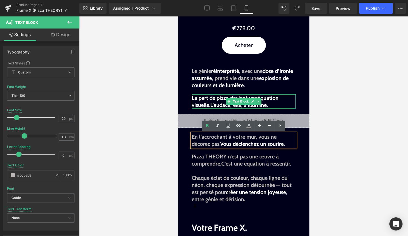
click at [273, 104] on p "La part de pizza devient une équation visuelle . L’audace, elle, s’illumine." at bounding box center [244, 101] width 104 height 14
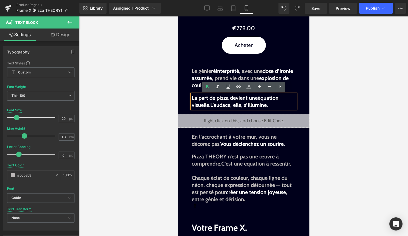
click at [328, 111] on div at bounding box center [243, 125] width 329 height 219
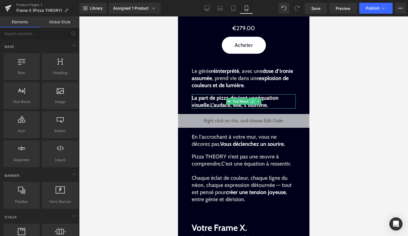
click at [252, 103] on link at bounding box center [253, 101] width 6 height 7
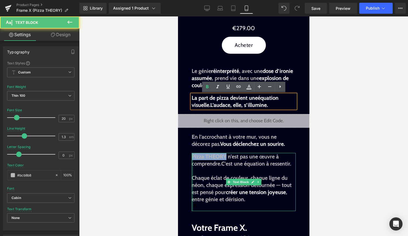
drag, startPoint x: 225, startPoint y: 156, endPoint x: 192, endPoint y: 155, distance: 34.0
click at [192, 155] on div "Pizza THEORY n’est pas une œuvre à comprendre. C’est une équation à ressentir. …" at bounding box center [244, 182] width 104 height 58
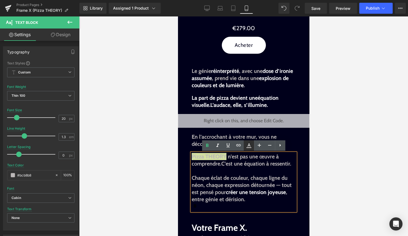
click at [246, 145] on icon at bounding box center [249, 145] width 7 height 7
type input "#000000"
type input "100"
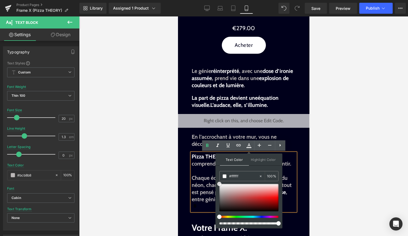
drag, startPoint x: 398, startPoint y: 199, endPoint x: 212, endPoint y: 173, distance: 187.5
click at [198, 157] on span "Pizza THEORY" at bounding box center [209, 156] width 35 height 7
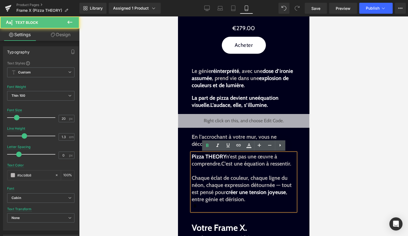
drag, startPoint x: 247, startPoint y: 163, endPoint x: 285, endPoint y: 163, distance: 37.8
click at [285, 163] on span "C’est une équation à ressentir." at bounding box center [256, 163] width 70 height 7
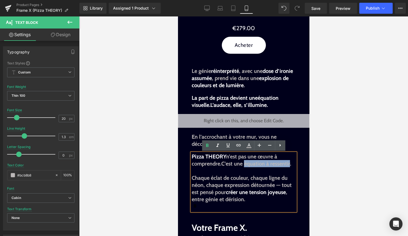
drag, startPoint x: 246, startPoint y: 164, endPoint x: 292, endPoint y: 161, distance: 46.1
click at [291, 161] on span "C’est une équation à ressentir." at bounding box center [256, 163] width 70 height 7
click at [249, 144] on icon at bounding box center [249, 145] width 7 height 7
type input "#000000"
type input "100"
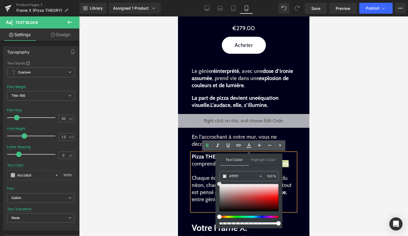
drag, startPoint x: 398, startPoint y: 200, endPoint x: 214, endPoint y: 177, distance: 185.0
click at [214, 177] on span "Chaque éclat de couleur, chaque ligne du néon, chaque expression détournée — to…" at bounding box center [242, 185] width 100 height 21
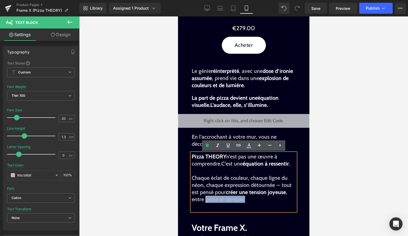
drag, startPoint x: 206, startPoint y: 201, endPoint x: 243, endPoint y: 203, distance: 37.3
click at [243, 203] on div "Pizza THEORY n’est pas une œuvre à comprendre. C’est une équation à ressentir .…" at bounding box center [244, 182] width 104 height 58
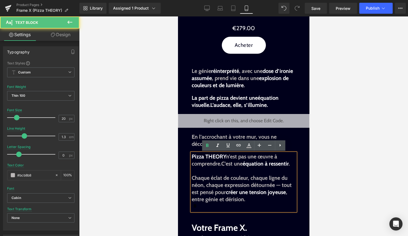
click at [255, 196] on p "Chaque éclat de couleur, chaque ligne du néon, chaque expression détournée — to…" at bounding box center [244, 188] width 104 height 28
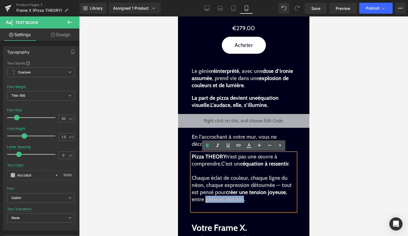
drag, startPoint x: 205, startPoint y: 199, endPoint x: 242, endPoint y: 197, distance: 37.0
click at [242, 197] on span ", entre génie et dérision." at bounding box center [240, 196] width 96 height 14
click at [248, 144] on icon at bounding box center [249, 145] width 7 height 7
type input "#000000"
type input "100"
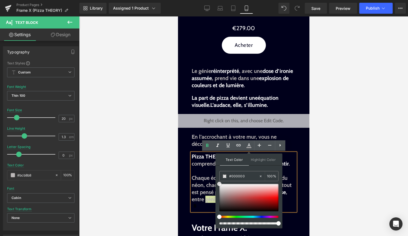
type input "#ffffff"
drag, startPoint x: 397, startPoint y: 201, endPoint x: 208, endPoint y: 169, distance: 191.5
click at [224, 176] on span at bounding box center [225, 176] width 4 height 4
click at [199, 197] on span ", entre" at bounding box center [240, 196] width 96 height 14
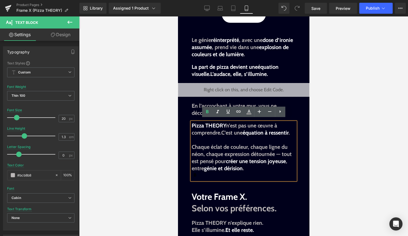
scroll to position [374, 0]
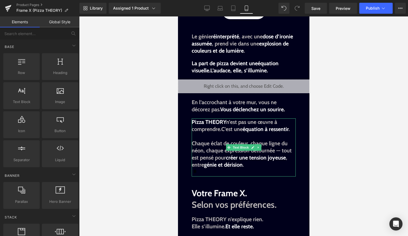
click at [213, 173] on div "Pizza THEORY n’est pas une œuvre à comprendre. C’est une équation à ressentir .…" at bounding box center [244, 147] width 104 height 58
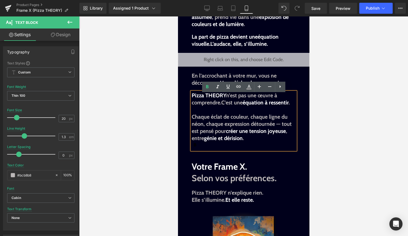
scroll to position [402, 0]
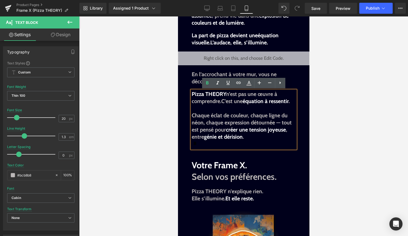
click at [257, 146] on div "Pizza THEORY n’est pas une œuvre à comprendre. C’est une équation à ressentir .…" at bounding box center [244, 119] width 104 height 58
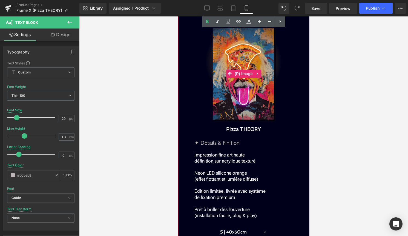
scroll to position [590, 0]
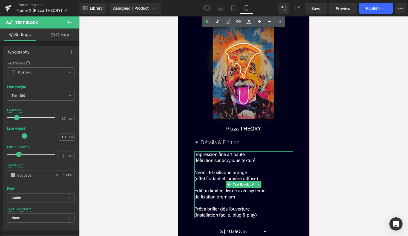
click at [231, 173] on span "Néon LED silicone orange (effet flottant et lumière diffuse)" at bounding box center [226, 176] width 64 height 12
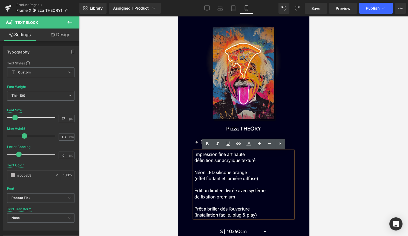
click at [229, 172] on span "Néon LED silicone orange (effet flottant et lumière diffuse)" at bounding box center [226, 176] width 64 height 12
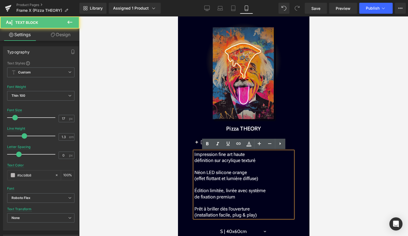
click at [232, 172] on span "Néon LED silicone orange (effet flottant et lumière diffuse)" at bounding box center [226, 176] width 64 height 12
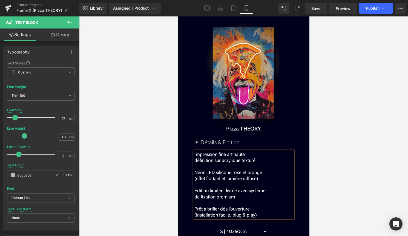
click at [328, 196] on div at bounding box center [243, 125] width 329 height 219
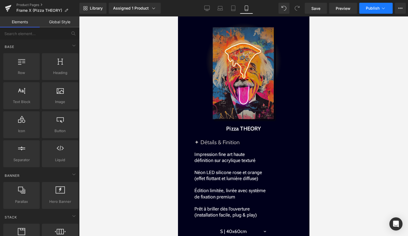
click at [376, 8] on span "Publish" at bounding box center [373, 8] width 14 height 4
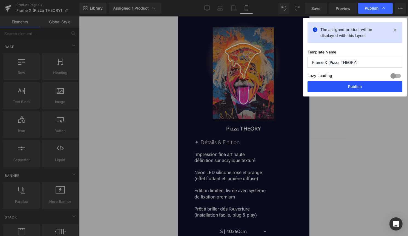
click at [364, 84] on button "Publish" at bounding box center [355, 86] width 95 height 11
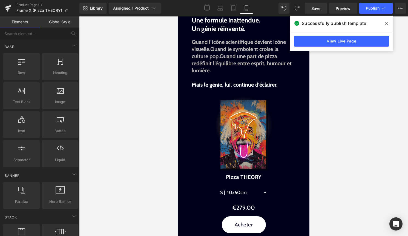
scroll to position [0, 0]
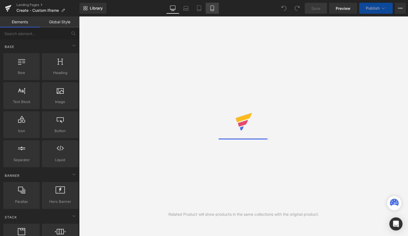
click at [212, 10] on icon at bounding box center [212, 7] width 5 height 5
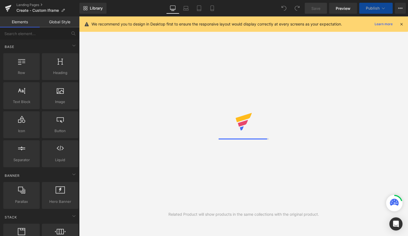
click at [404, 25] on icon at bounding box center [401, 24] width 5 height 5
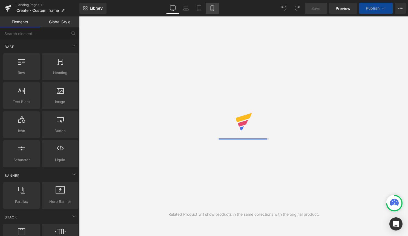
click at [212, 12] on link "Mobile" at bounding box center [212, 8] width 13 height 11
click at [216, 10] on link "Mobile" at bounding box center [212, 8] width 13 height 11
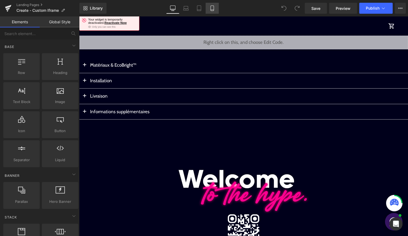
click at [212, 12] on link "Mobile" at bounding box center [212, 8] width 13 height 11
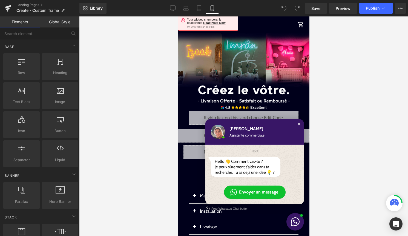
click at [299, 123] on div "Close chat window" at bounding box center [298, 123] width 5 height 5
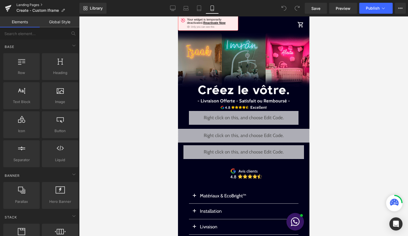
click at [25, 6] on link "Landing Pages" at bounding box center [47, 5] width 63 height 4
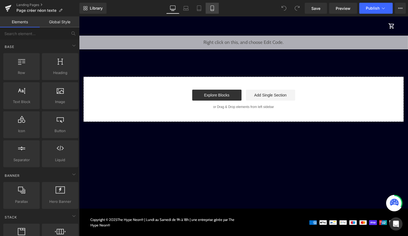
click at [217, 5] on link "Mobile" at bounding box center [212, 8] width 13 height 11
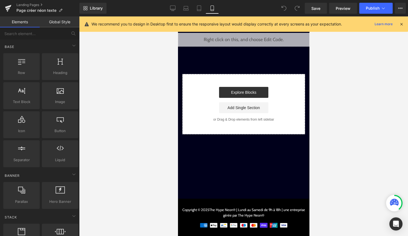
click at [401, 26] on icon at bounding box center [401, 24] width 5 height 5
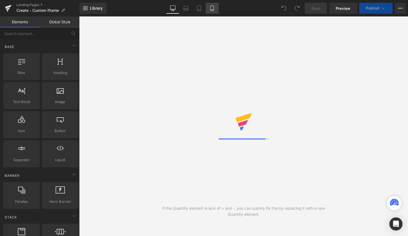
click at [216, 12] on link "Mobile" at bounding box center [212, 8] width 13 height 11
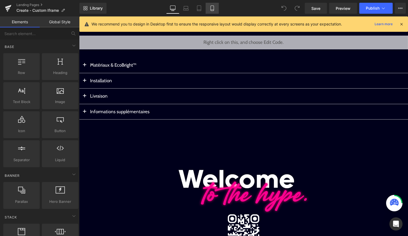
click at [214, 13] on link "Mobile" at bounding box center [212, 8] width 13 height 11
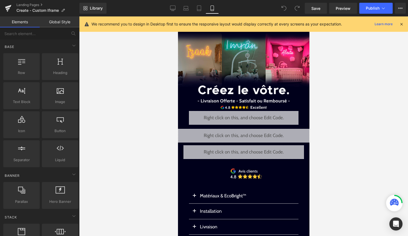
click at [401, 24] on icon at bounding box center [401, 24] width 5 height 5
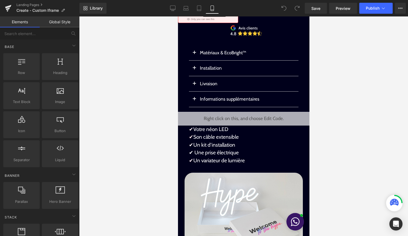
scroll to position [152, 0]
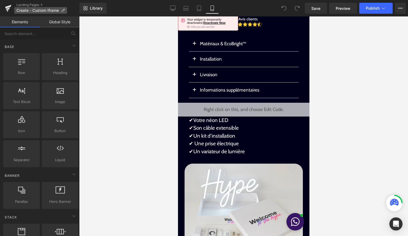
click at [36, 7] on p "Create - Custom Iframe" at bounding box center [40, 10] width 53 height 7
click at [36, 5] on link "Landing Pages" at bounding box center [47, 5] width 63 height 4
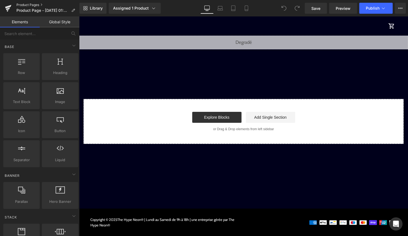
click at [35, 5] on link "Product Pages" at bounding box center [47, 5] width 63 height 4
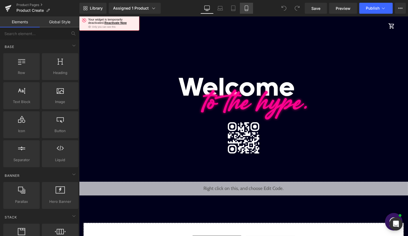
click at [250, 10] on link "Mobile" at bounding box center [246, 8] width 13 height 11
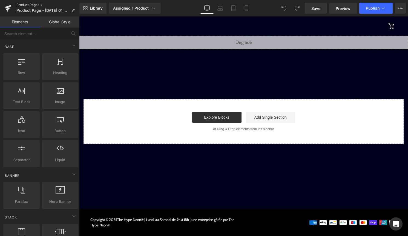
click at [33, 6] on link "Product Pages" at bounding box center [47, 5] width 63 height 4
click at [29, 6] on link "Product Pages" at bounding box center [47, 5] width 63 height 4
click at [30, 6] on link "Product Pages" at bounding box center [47, 5] width 63 height 4
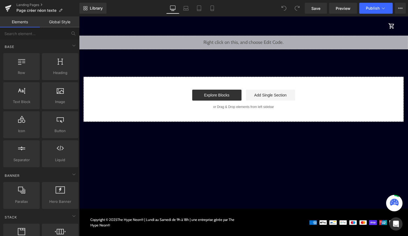
click at [215, 14] on div "Library Desktop Desktop Laptop Tablet Mobile Save Preview Publish Scheduled Vie…" at bounding box center [243, 8] width 329 height 16
click at [214, 10] on icon at bounding box center [212, 10] width 3 height 0
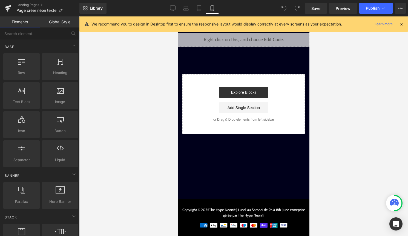
click at [401, 25] on icon at bounding box center [401, 24] width 5 height 5
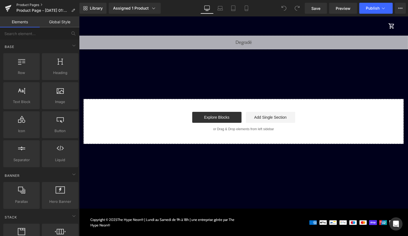
click at [37, 4] on link "Product Pages" at bounding box center [47, 5] width 63 height 4
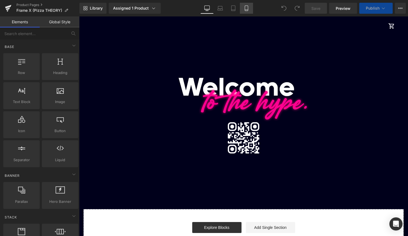
click at [247, 6] on icon at bounding box center [246, 7] width 5 height 5
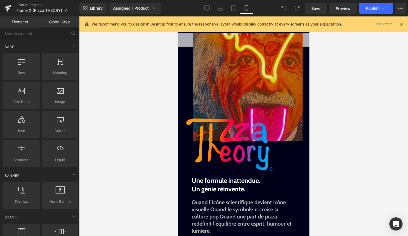
click at [405, 25] on div "We recommend you to design in Desktop first to ensure the responsive layout wou…" at bounding box center [243, 23] width 329 height 15
click at [401, 24] on icon at bounding box center [401, 24] width 5 height 5
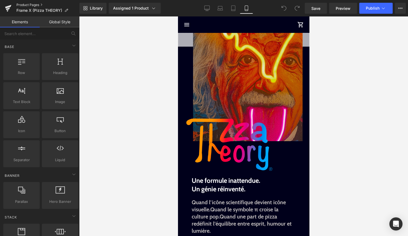
click at [38, 5] on link "Product Pages" at bounding box center [47, 5] width 63 height 4
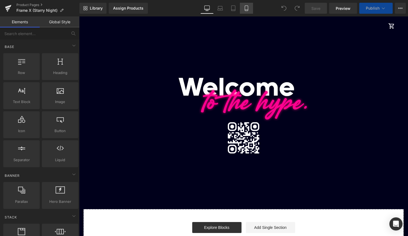
click at [247, 9] on icon at bounding box center [246, 7] width 5 height 5
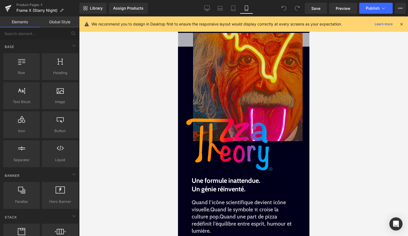
click at [401, 22] on icon at bounding box center [401, 24] width 5 height 5
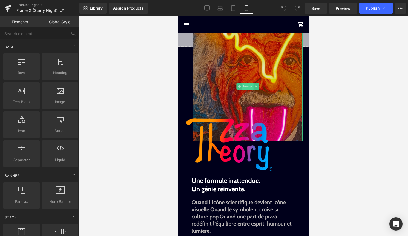
click at [251, 85] on span "Image" at bounding box center [248, 86] width 12 height 7
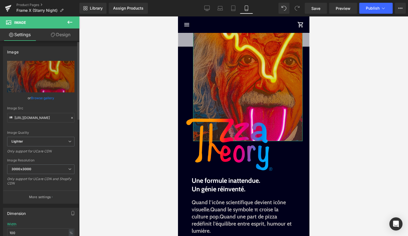
click at [46, 98] on link "Browse gallery" at bounding box center [42, 98] width 23 height 10
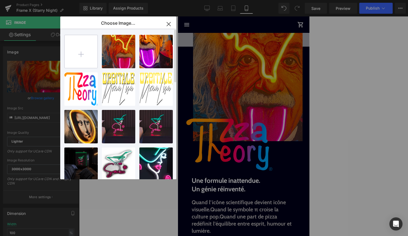
click at [78, 58] on input "file" at bounding box center [81, 51] width 33 height 33
type input "C:\fakepath\MickyStarryNight2.webp"
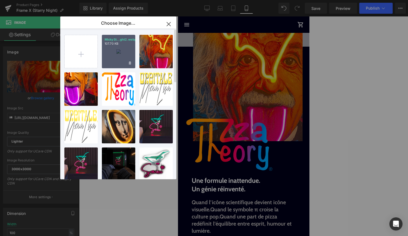
click at [127, 58] on div "MickySt...ght2.webp 107.70 KB" at bounding box center [118, 51] width 33 height 33
type input "[URL][DOMAIN_NAME]"
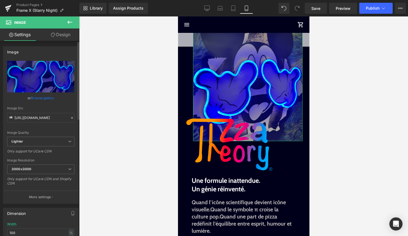
click at [44, 95] on link "Browse gallery" at bounding box center [42, 98] width 23 height 10
click at [385, 0] on div "Image You are previewing how the will restyle your page. You can not edit Eleme…" at bounding box center [204, 0] width 408 height 0
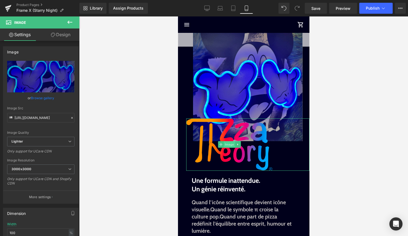
click at [230, 144] on span "Image" at bounding box center [230, 144] width 12 height 7
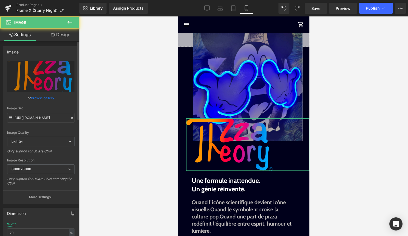
click at [42, 96] on link "Browse gallery" at bounding box center [42, 98] width 23 height 10
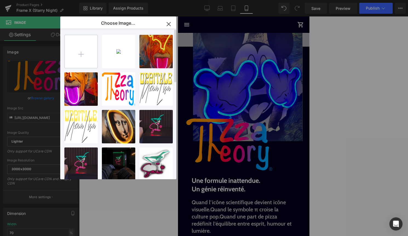
click at [84, 54] on input "file" at bounding box center [81, 51] width 33 height 33
type input "C:\fakepath\Titre.png"
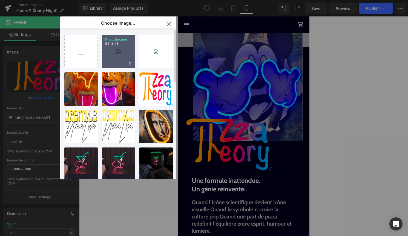
click at [119, 55] on div "Titre...itre.png 156.18 KB" at bounding box center [118, 51] width 33 height 33
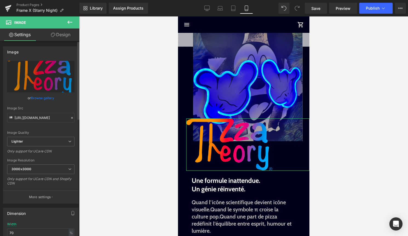
click at [41, 98] on link "Browse gallery" at bounding box center [42, 98] width 23 height 10
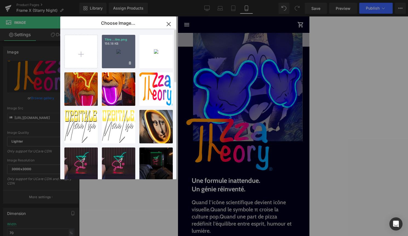
click at [110, 57] on div "Titre...itre.png 156.18 KB" at bounding box center [118, 51] width 33 height 33
type input "[URL][DOMAIN_NAME]"
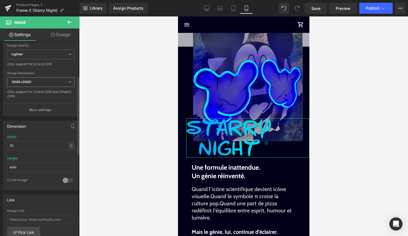
scroll to position [88, 0]
click at [28, 144] on input "70" at bounding box center [40, 145] width 67 height 9
type input "7"
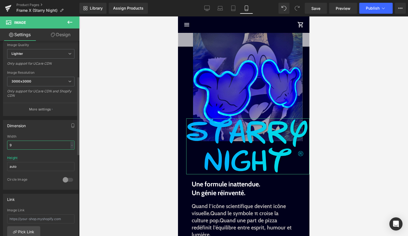
type input "90"
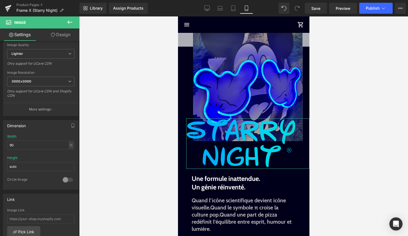
click at [67, 35] on link "Design" at bounding box center [61, 34] width 40 height 12
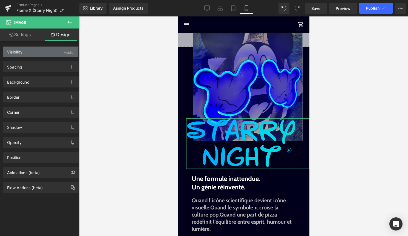
type input "-83"
type input "0"
type input "30"
type input "0"
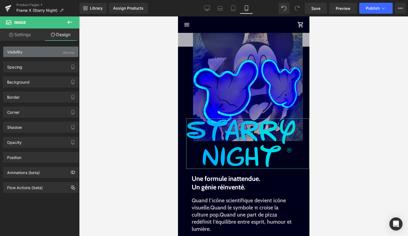
type input "0"
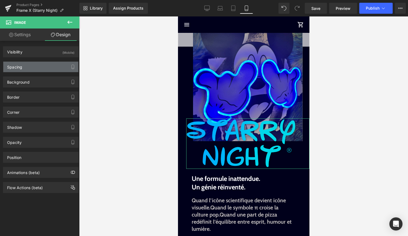
click at [55, 69] on div "Spacing" at bounding box center [40, 67] width 75 height 10
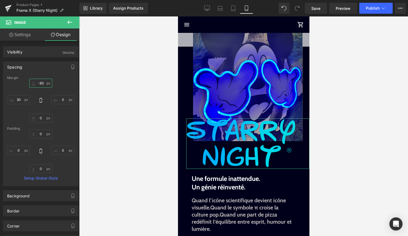
click at [43, 84] on input "-83" at bounding box center [40, 83] width 23 height 9
click at [40, 83] on input "-83" at bounding box center [40, 83] width 23 height 9
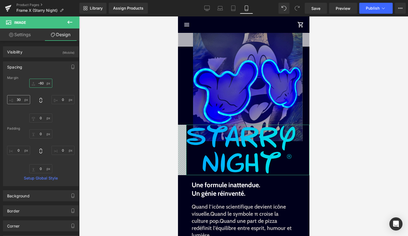
type input "-60"
click at [17, 100] on input "30" at bounding box center [18, 99] width 23 height 9
click at [19, 101] on input "30" at bounding box center [18, 99] width 23 height 9
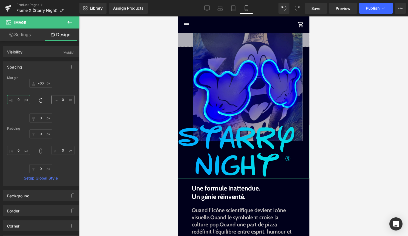
type input "0"
click at [61, 102] on input "0" at bounding box center [63, 99] width 23 height 9
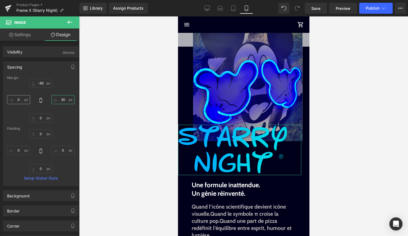
type input "30"
click at [18, 98] on input "0" at bounding box center [18, 99] width 23 height 9
type input "6"
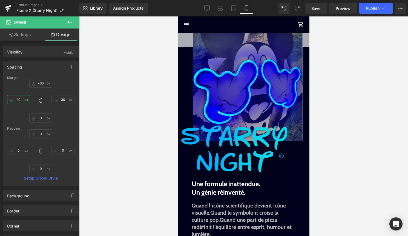
type input "1"
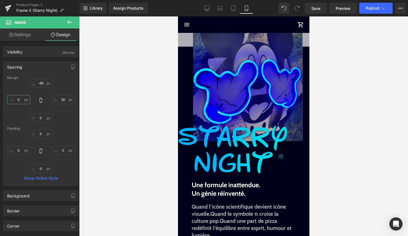
type input "3"
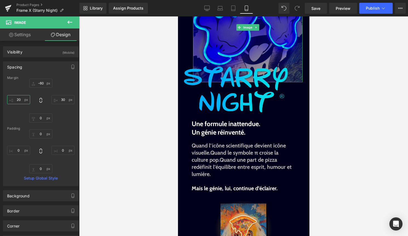
scroll to position [60, 0]
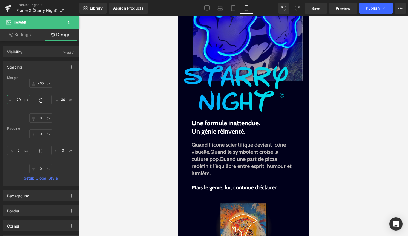
type input "20"
